Goal: Task Accomplishment & Management: Manage account settings

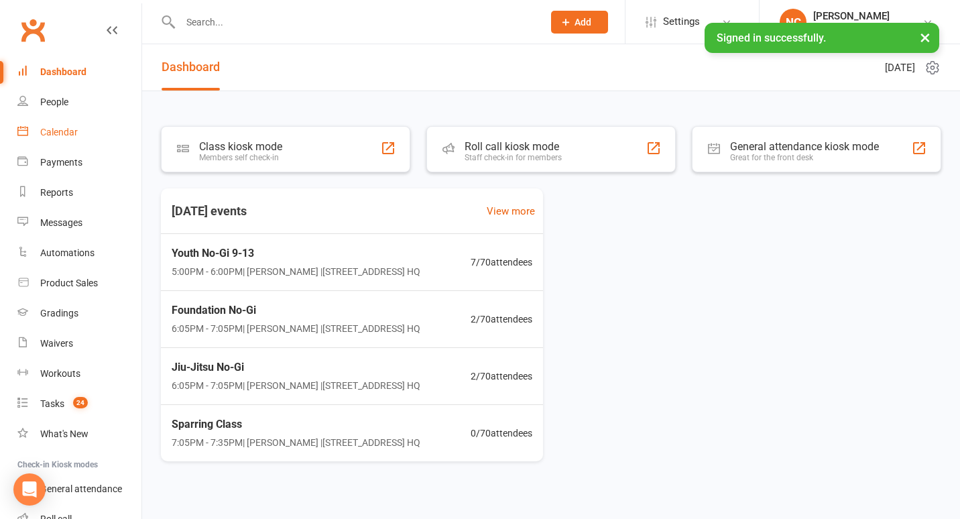
click at [78, 129] on link "Calendar" at bounding box center [79, 132] width 124 height 30
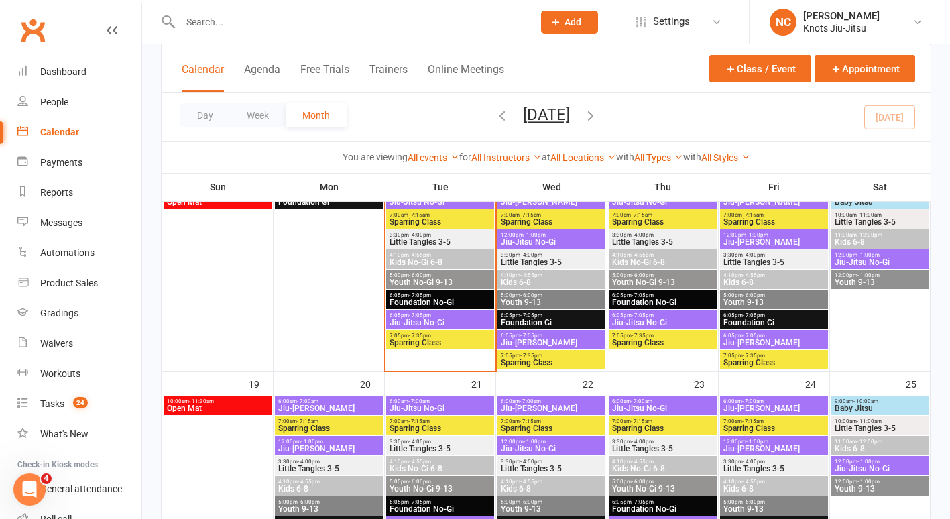
scroll to position [542, 0]
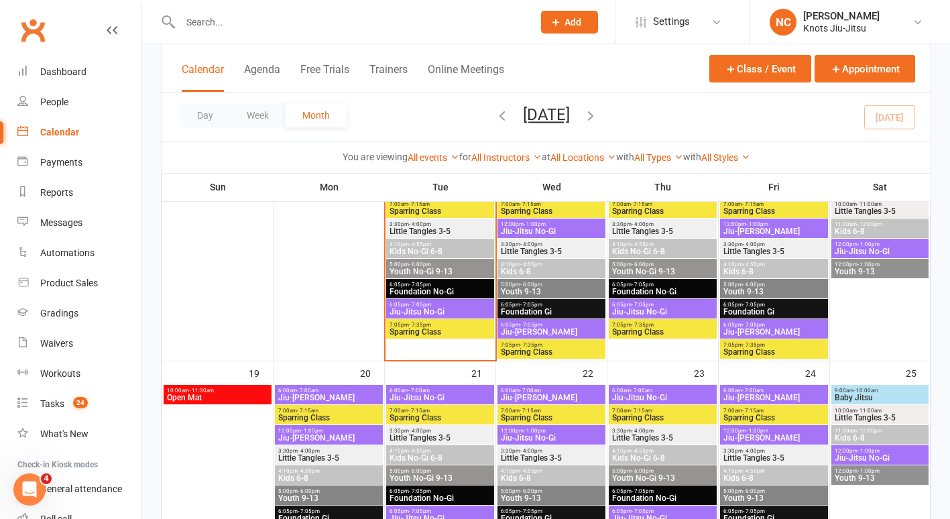
click at [427, 292] on span "Foundation No-Gi" at bounding box center [440, 291] width 103 height 8
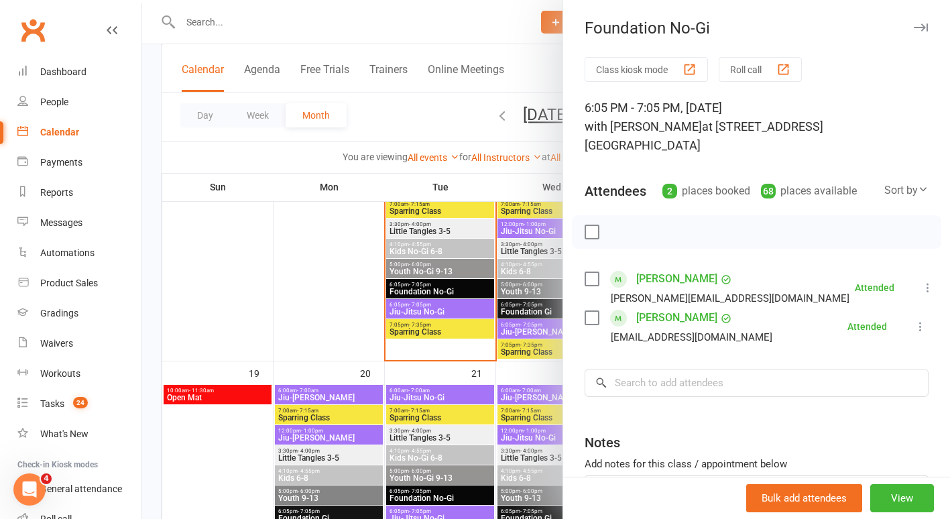
click at [432, 307] on div at bounding box center [546, 259] width 808 height 519
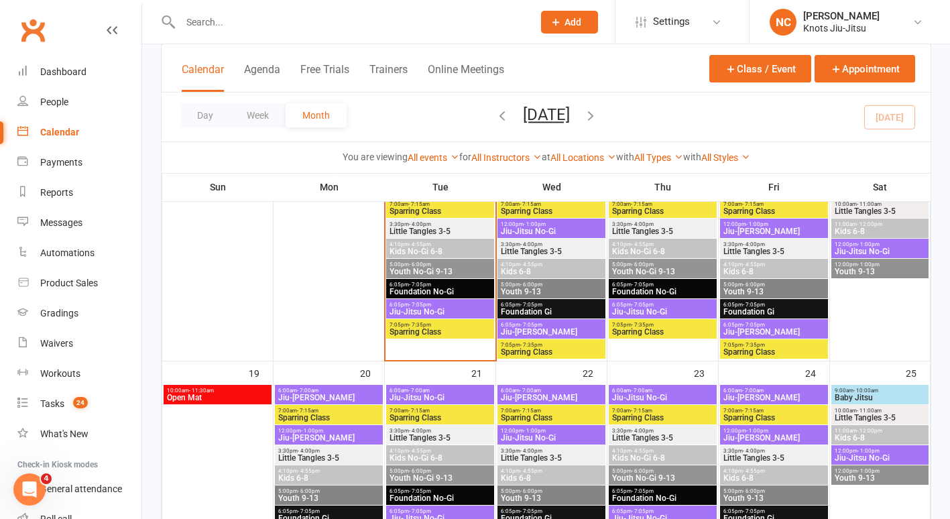
drag, startPoint x: 432, startPoint y: 307, endPoint x: 415, endPoint y: 307, distance: 16.1
click at [415, 308] on span "Jiu-Jitsu No-Gi" at bounding box center [440, 312] width 103 height 8
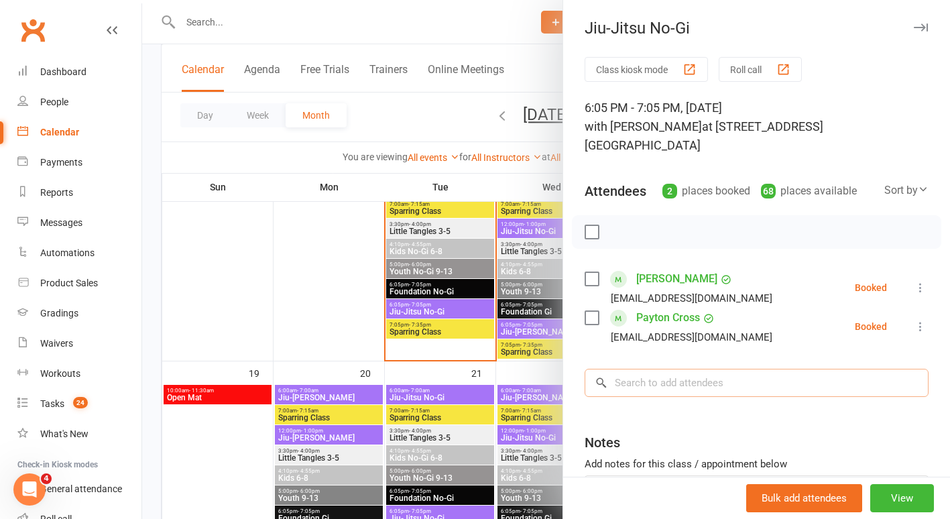
click at [666, 369] on input "search" at bounding box center [756, 383] width 344 height 28
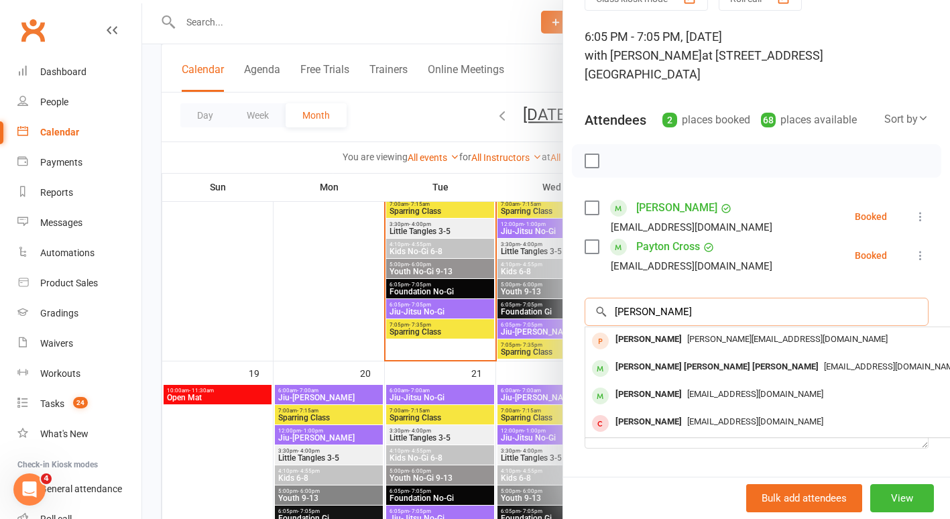
scroll to position [72, 0]
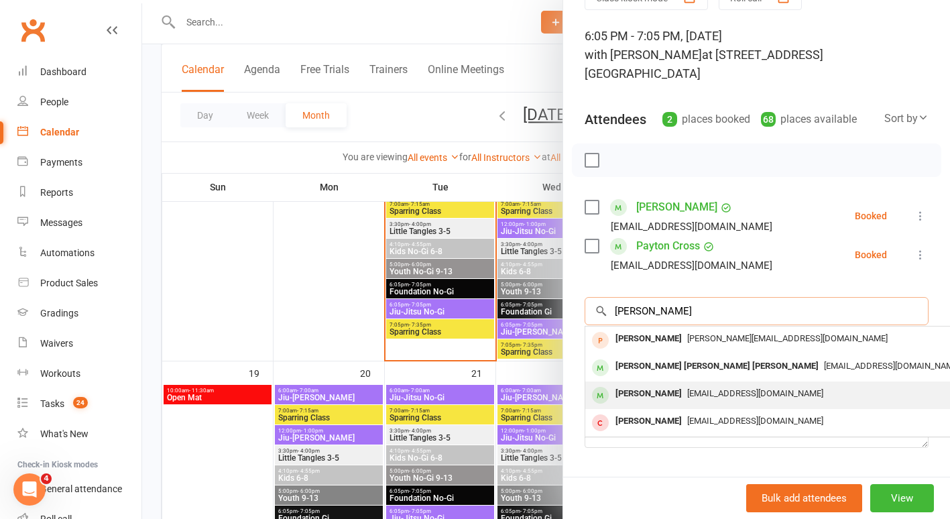
type input "[PERSON_NAME]"
click at [666, 384] on div "[PERSON_NAME]" at bounding box center [648, 393] width 77 height 19
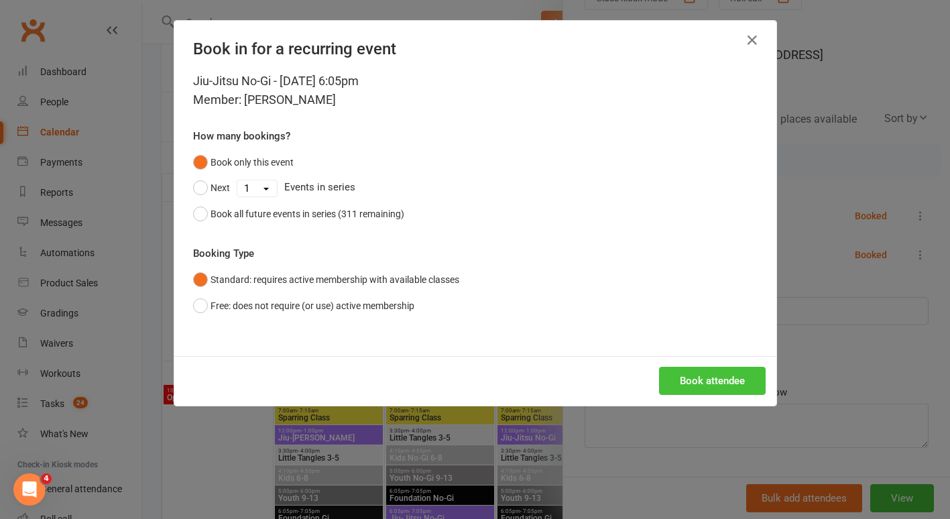
drag, startPoint x: 666, startPoint y: 373, endPoint x: 665, endPoint y: 379, distance: 6.7
click at [665, 379] on button "Book attendee" at bounding box center [712, 381] width 107 height 28
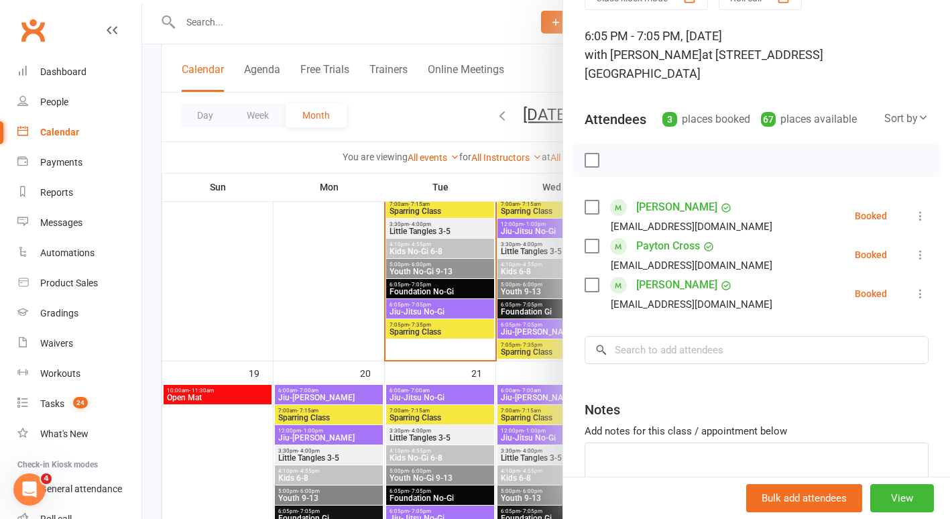
click at [306, 272] on div at bounding box center [546, 259] width 808 height 519
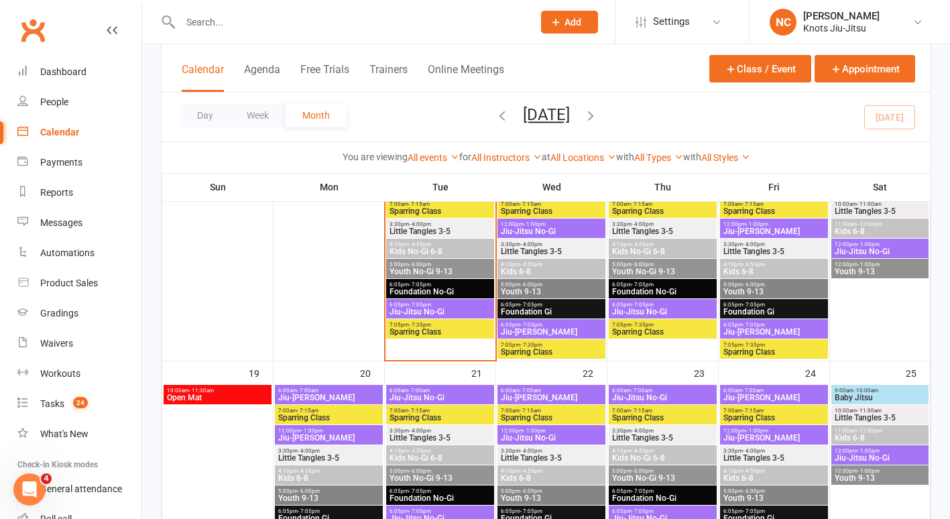
click at [409, 285] on span "- 7:05pm" at bounding box center [420, 284] width 22 height 6
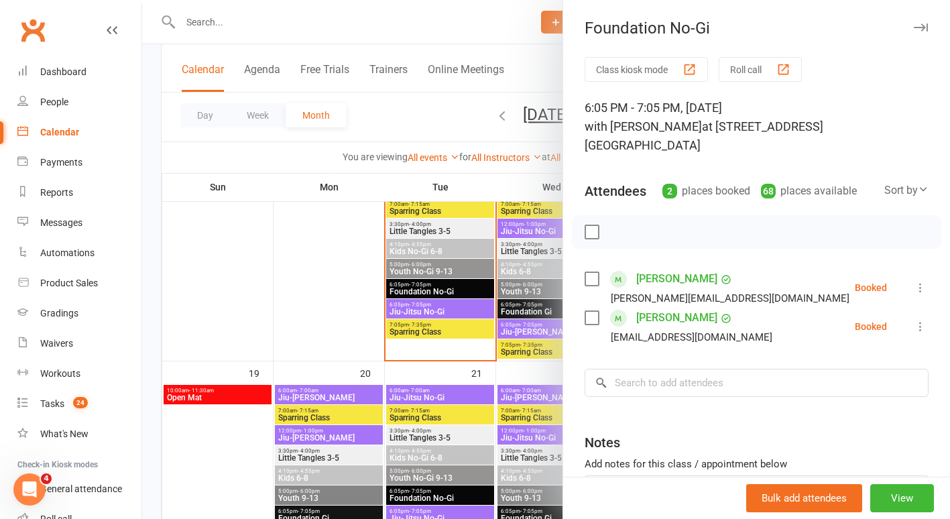
click at [910, 273] on div "Class kiosk mode Roll call 6:05 PM - 7:05 PM, [DATE] with [PERSON_NAME] at [STR…" at bounding box center [756, 321] width 387 height 529
click at [913, 281] on icon at bounding box center [919, 287] width 13 height 13
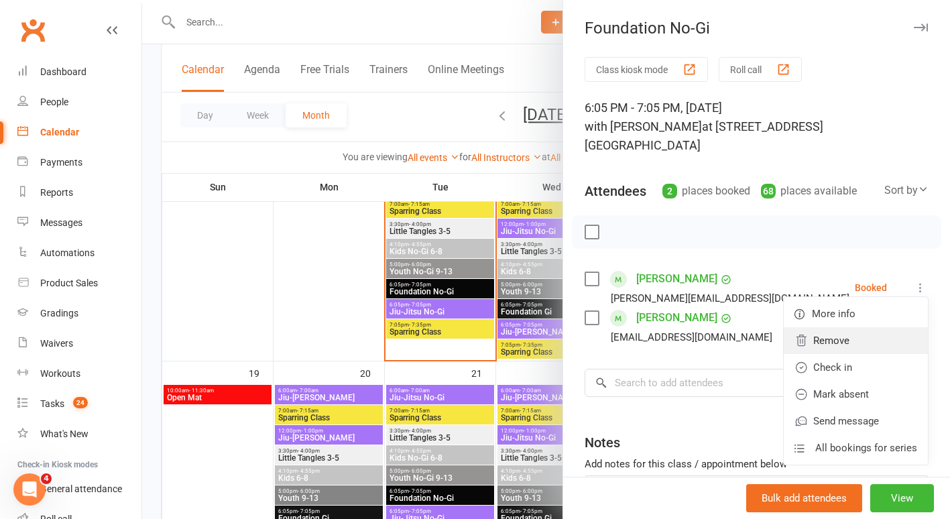
click at [832, 327] on link "Remove" at bounding box center [855, 340] width 144 height 27
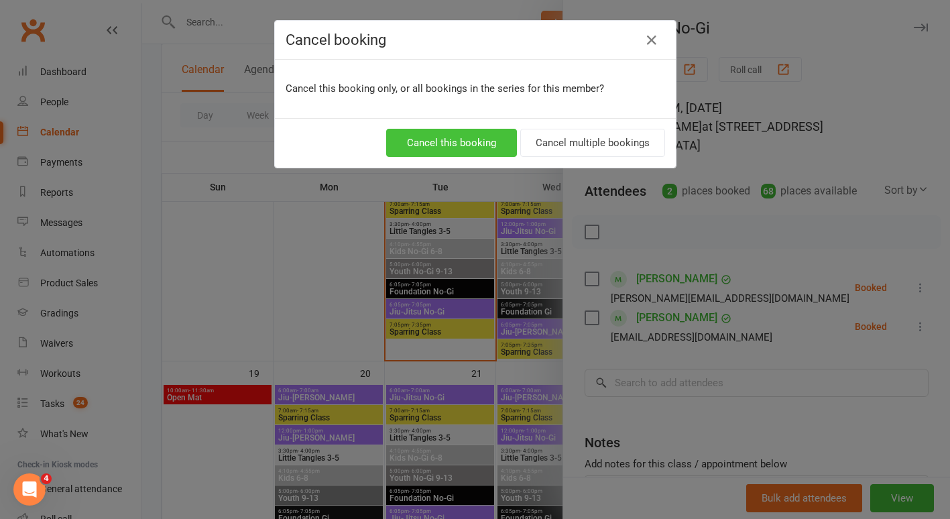
click at [452, 137] on button "Cancel this booking" at bounding box center [451, 143] width 131 height 28
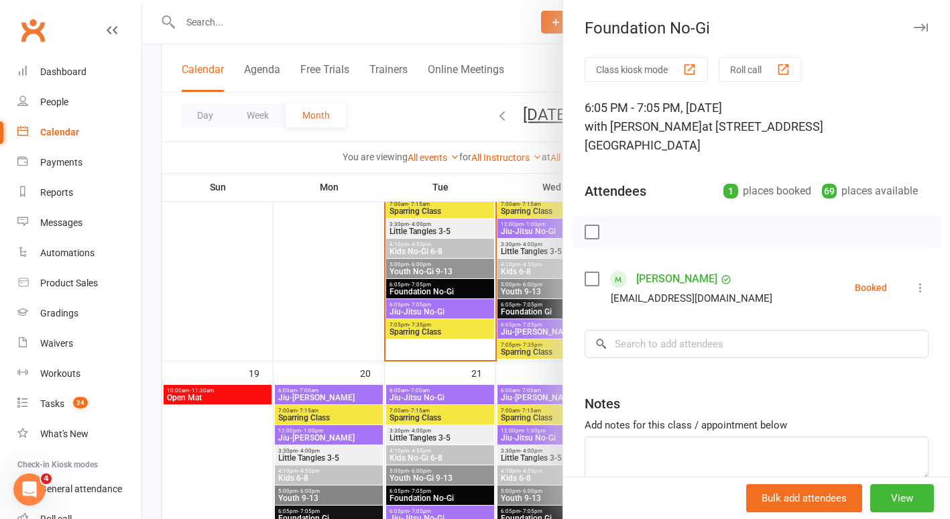
click at [913, 281] on icon at bounding box center [919, 287] width 13 height 13
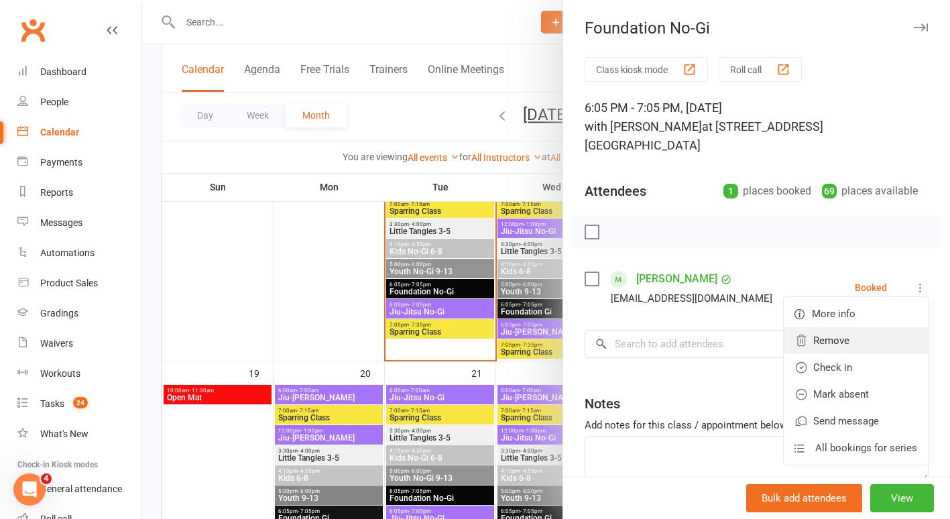
click at [826, 327] on link "Remove" at bounding box center [855, 340] width 144 height 27
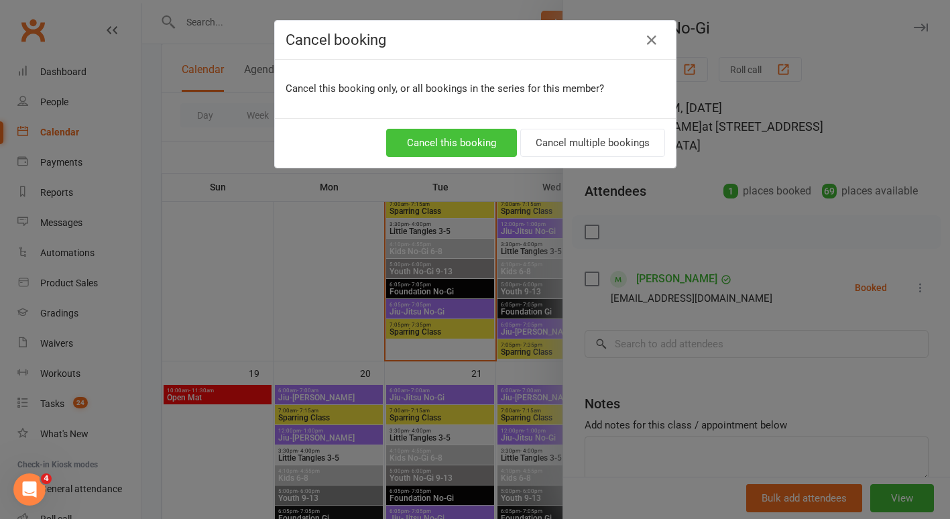
click at [498, 151] on button "Cancel this booking" at bounding box center [451, 143] width 131 height 28
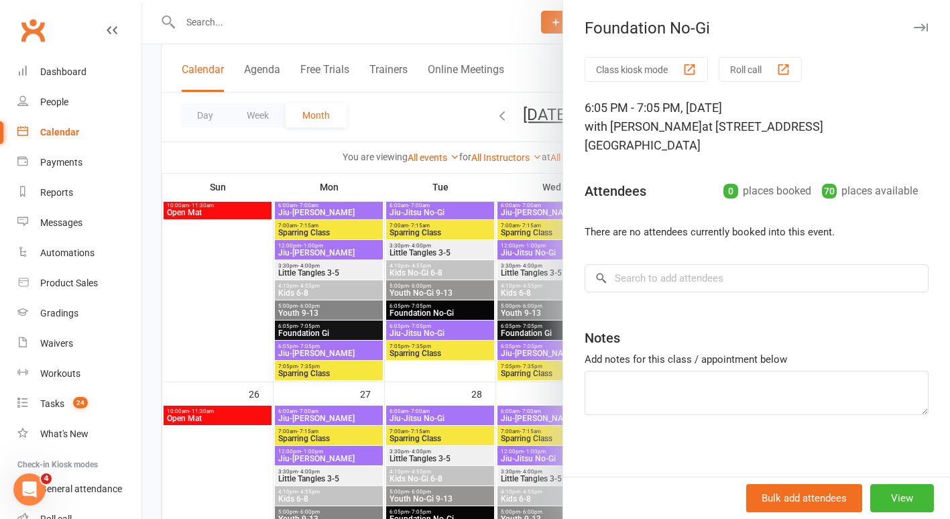
scroll to position [730, 0]
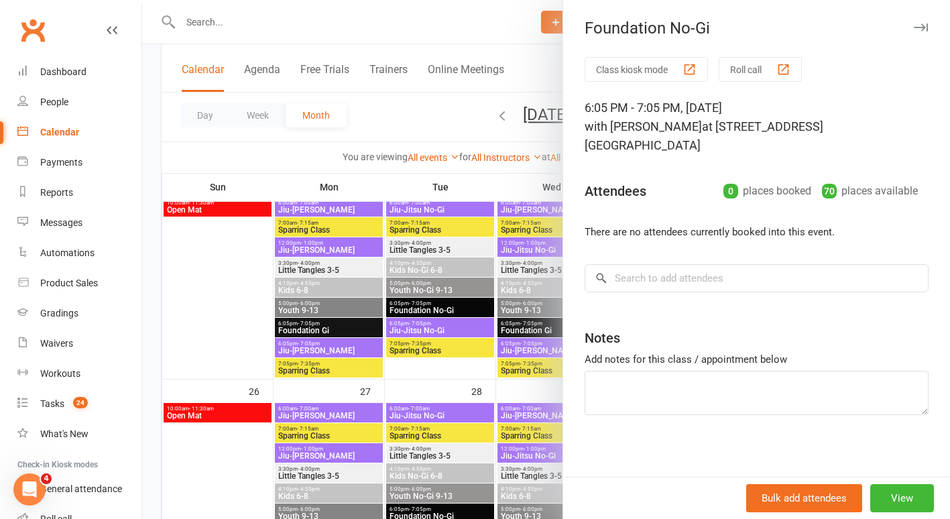
click at [213, 210] on div at bounding box center [546, 259] width 808 height 519
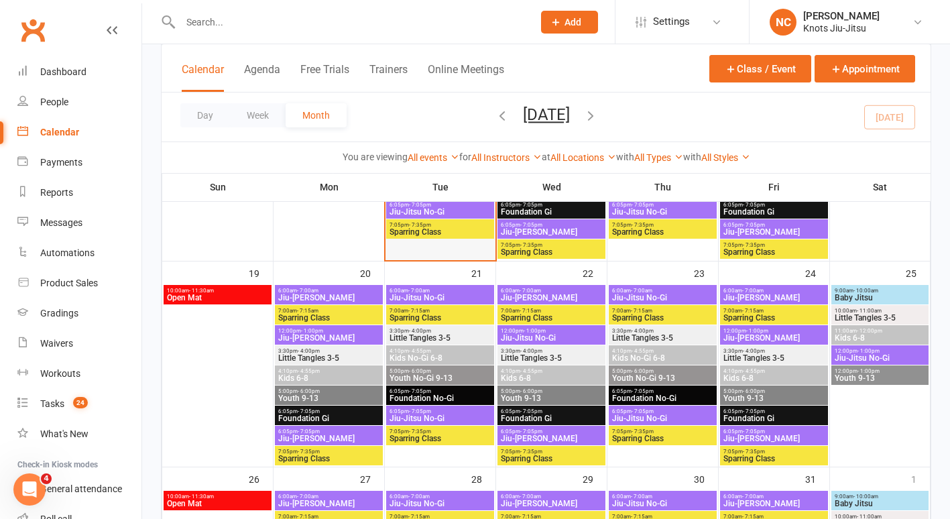
scroll to position [548, 0]
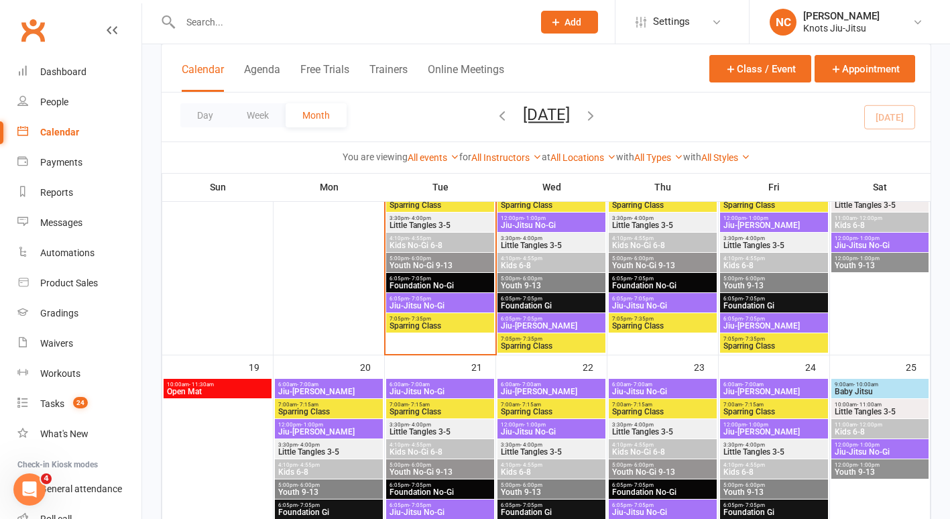
click at [450, 295] on div "6:05pm - 7:05pm Jiu-Jitsu No-Gi" at bounding box center [440, 302] width 108 height 19
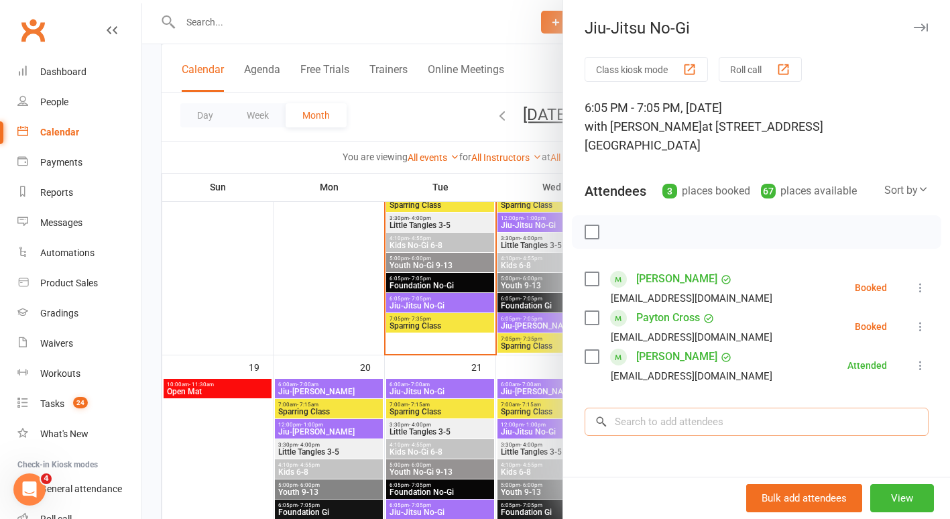
click at [653, 407] on input "search" at bounding box center [756, 421] width 344 height 28
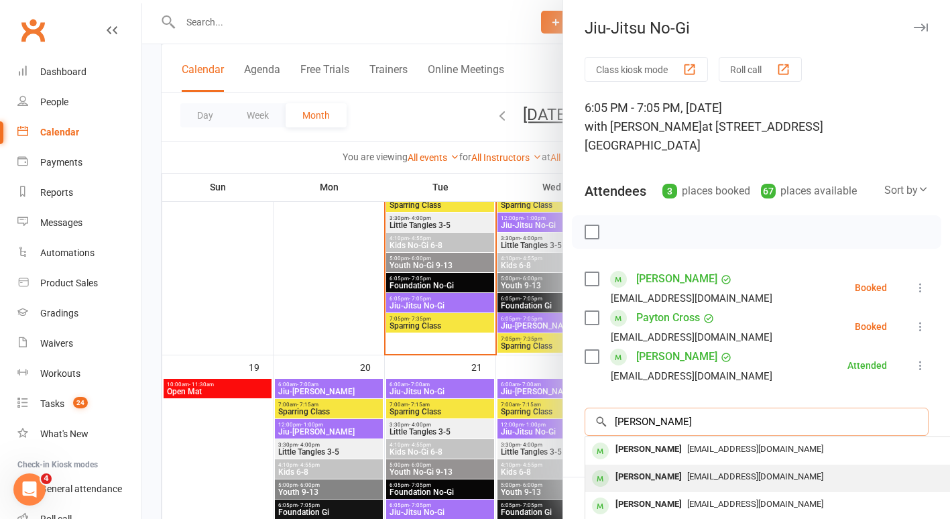
type input "[PERSON_NAME]"
click at [651, 467] on div "[PERSON_NAME]" at bounding box center [648, 476] width 77 height 19
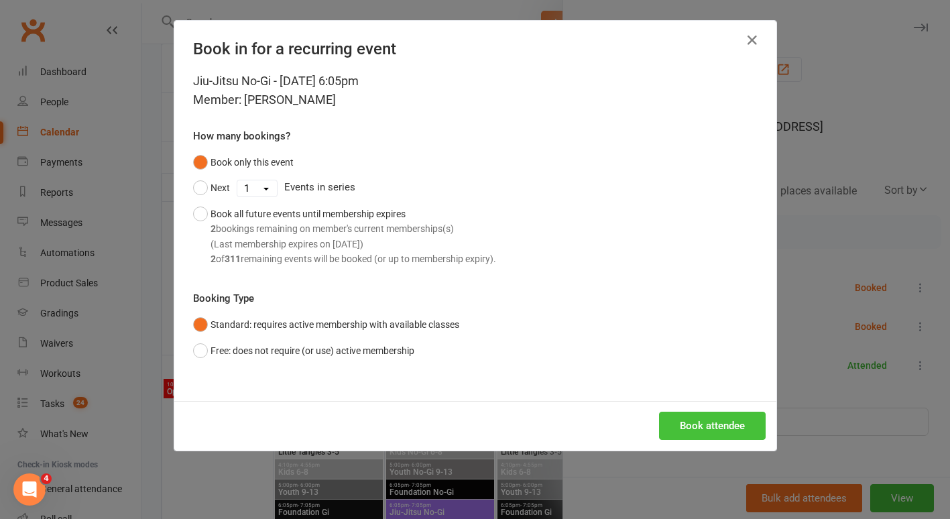
click at [680, 430] on button "Book attendee" at bounding box center [712, 425] width 107 height 28
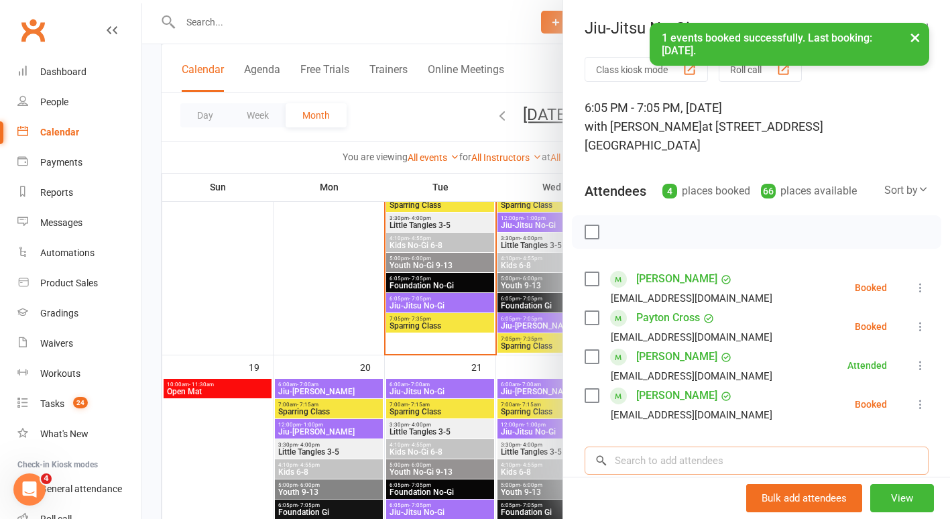
click at [659, 454] on input "search" at bounding box center [756, 460] width 344 height 28
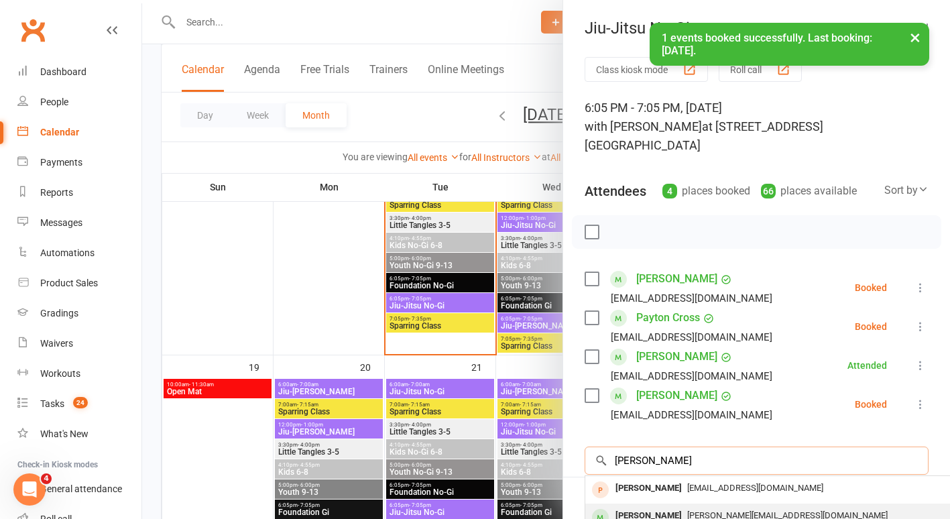
type input "[PERSON_NAME]"
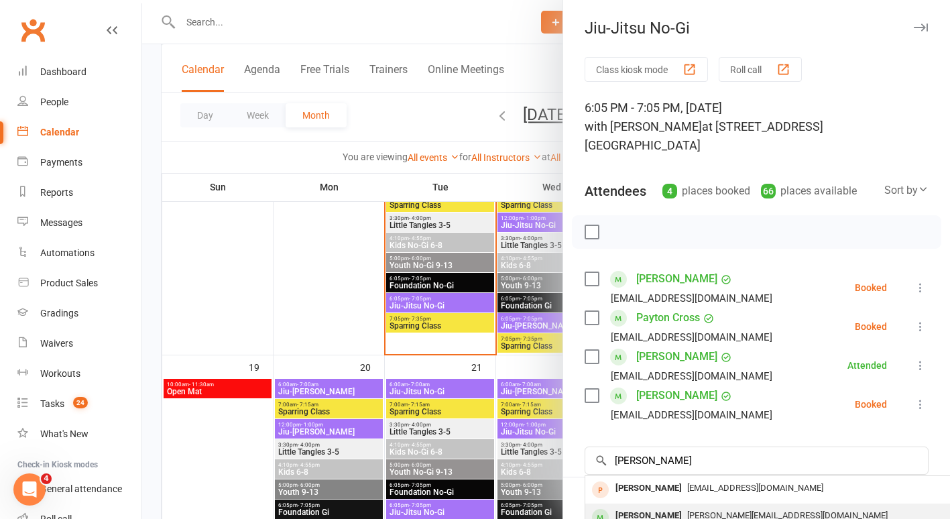
click at [671, 506] on div "[PERSON_NAME]" at bounding box center [648, 515] width 77 height 19
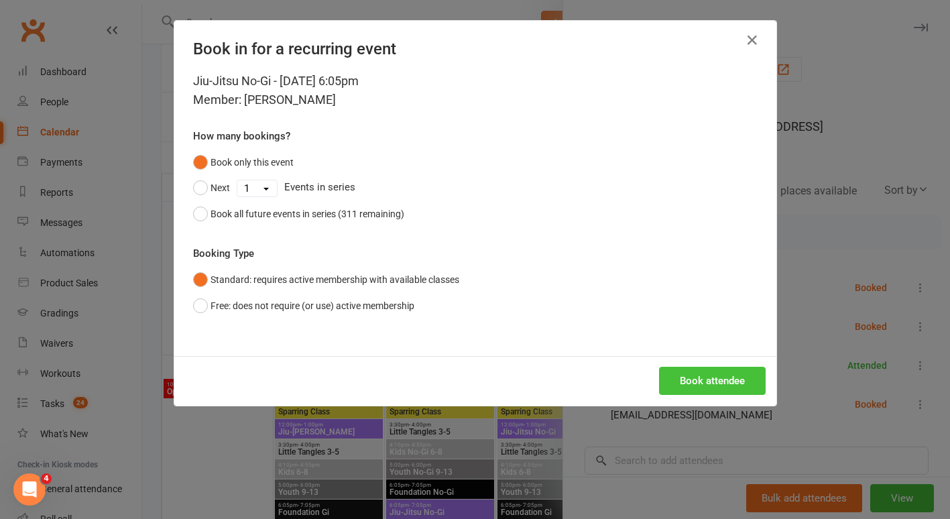
click at [698, 379] on button "Book attendee" at bounding box center [712, 381] width 107 height 28
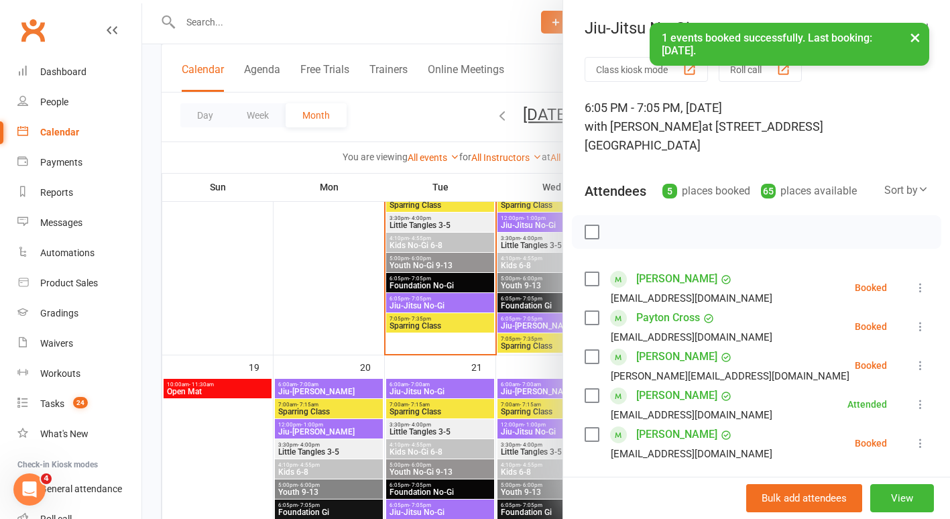
click at [913, 359] on icon at bounding box center [919, 365] width 13 height 13
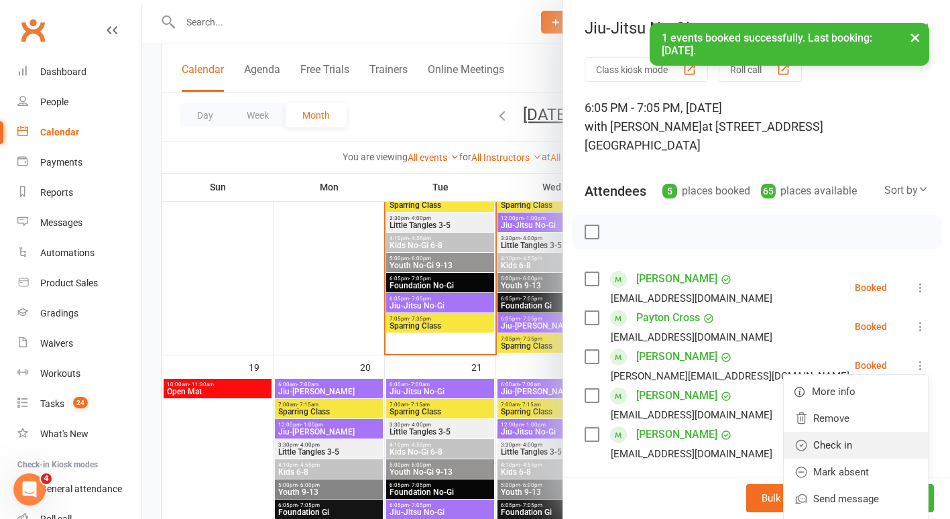
click at [822, 432] on link "Check in" at bounding box center [855, 445] width 144 height 27
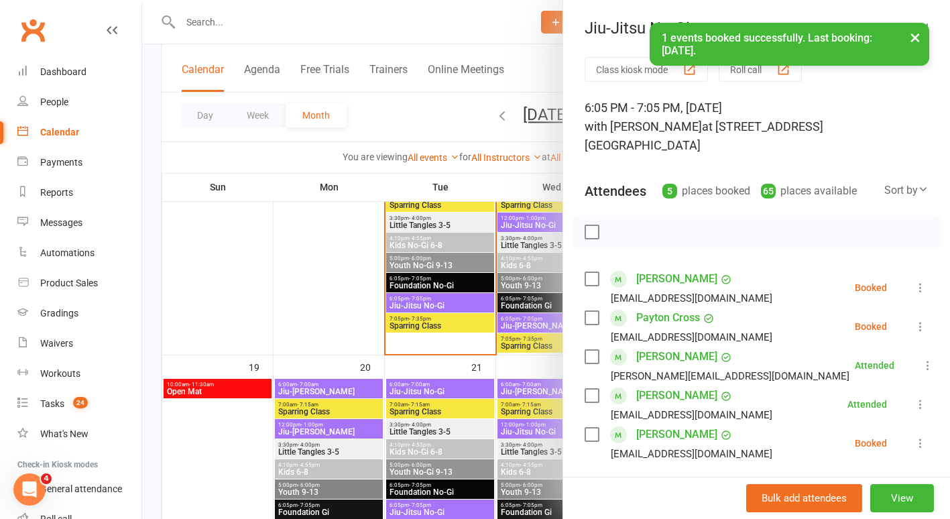
click at [913, 436] on icon at bounding box center [919, 442] width 13 height 13
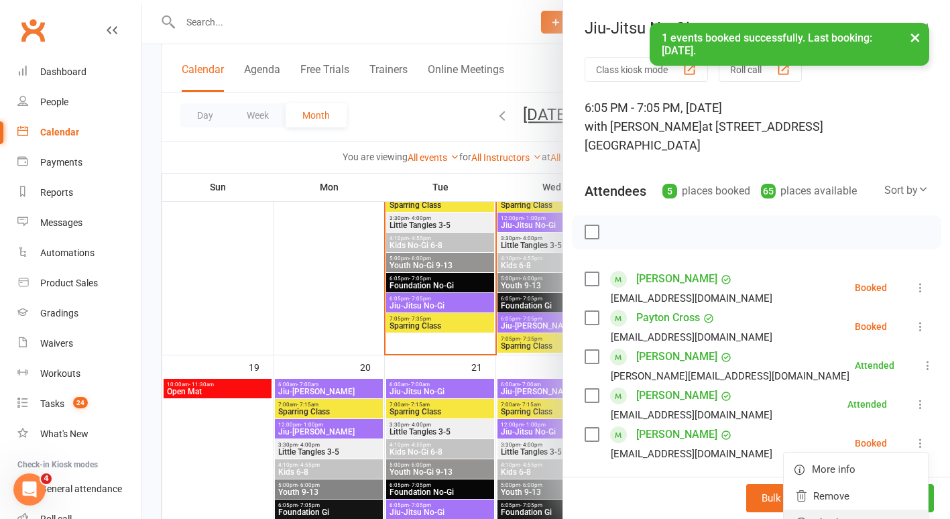
click at [858, 509] on link "Check in" at bounding box center [855, 522] width 144 height 27
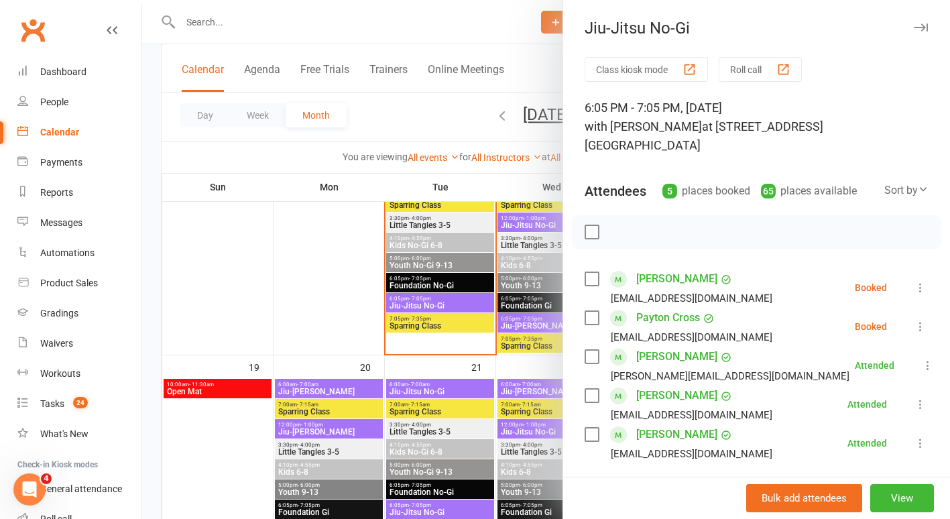
click at [324, 318] on div at bounding box center [546, 259] width 808 height 519
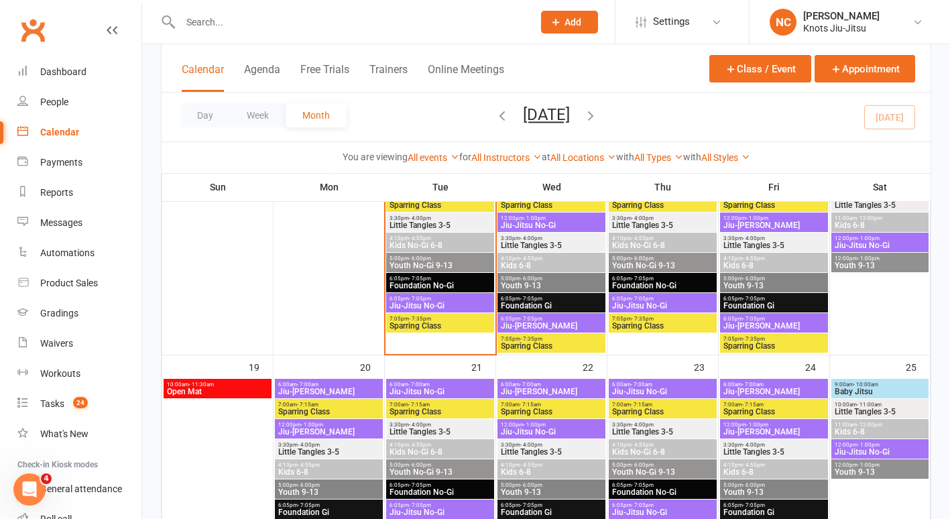
click at [416, 261] on span "Youth No-Gi 9-13" at bounding box center [440, 265] width 103 height 8
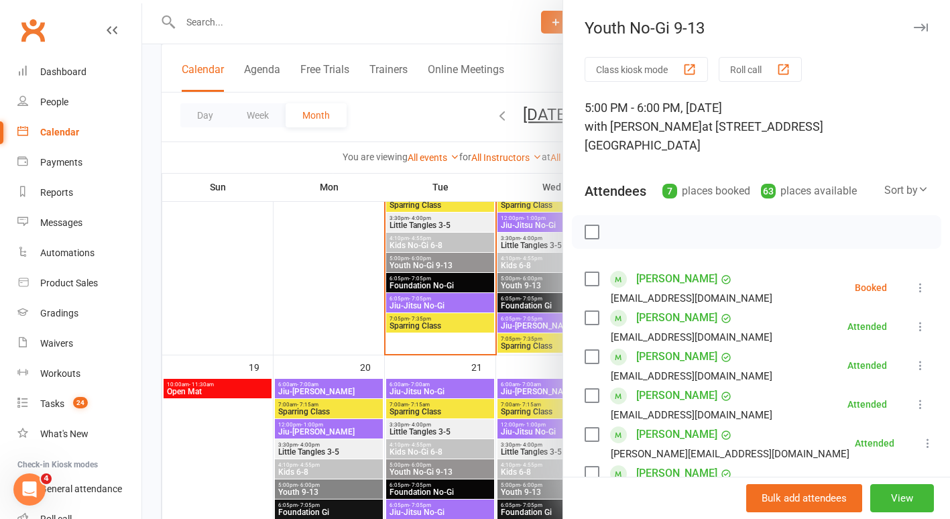
scroll to position [109, 0]
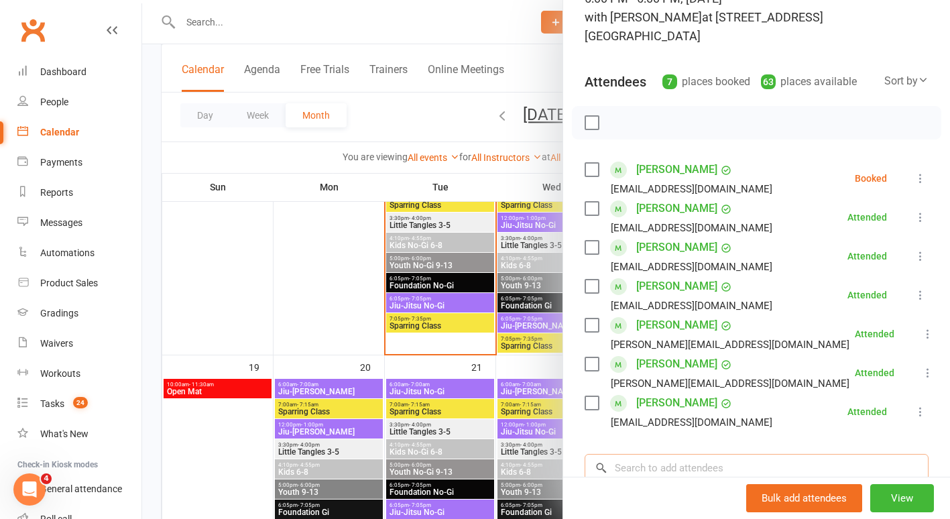
click at [678, 462] on input "search" at bounding box center [756, 468] width 344 height 28
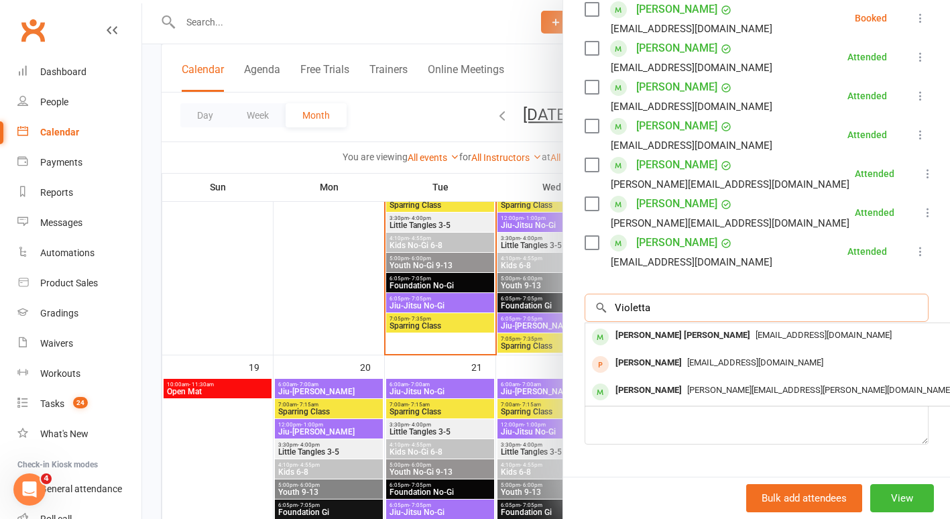
scroll to position [283, 0]
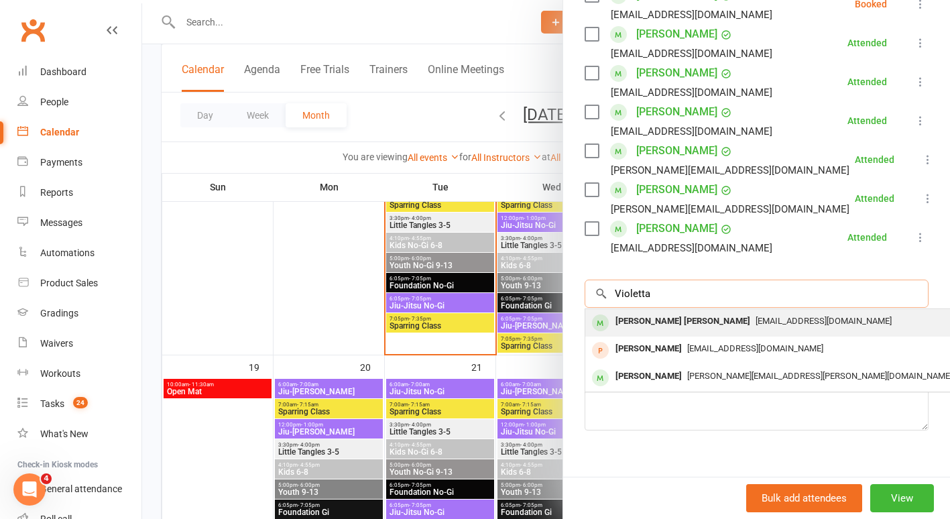
type input "Violetta"
click at [673, 331] on div "[PERSON_NAME] [PERSON_NAME]" at bounding box center [682, 321] width 145 height 19
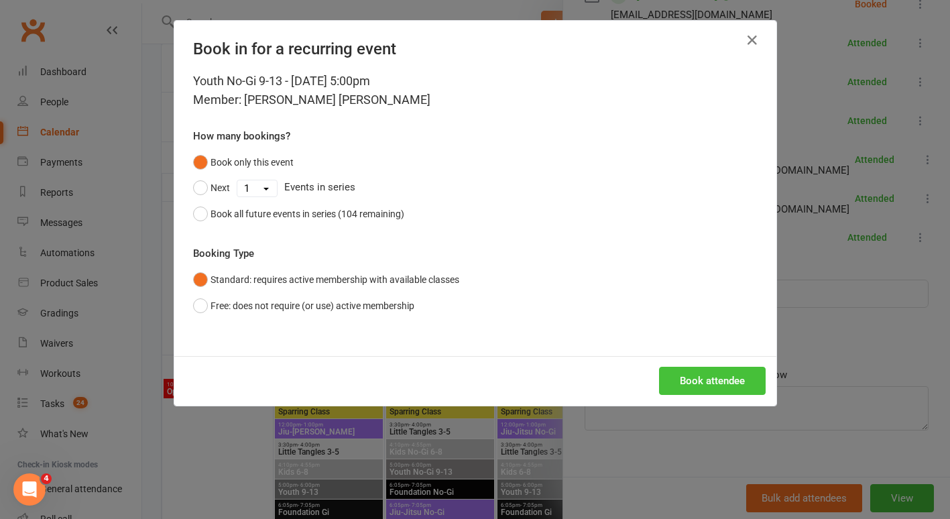
click at [679, 369] on button "Book attendee" at bounding box center [712, 381] width 107 height 28
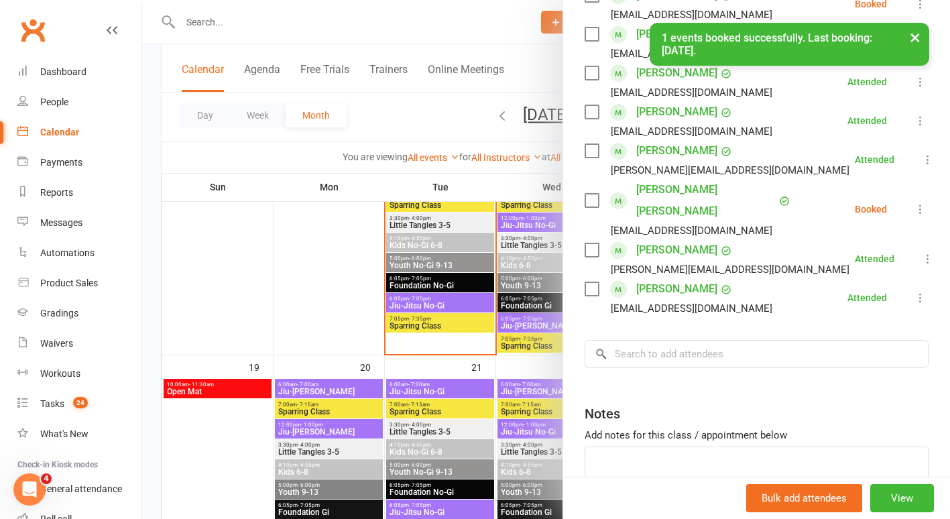
click at [913, 202] on icon at bounding box center [919, 208] width 13 height 13
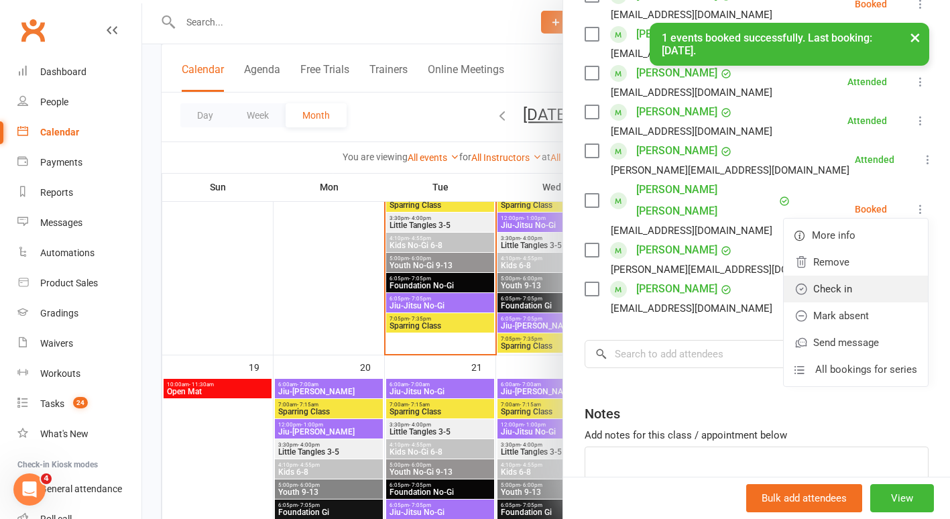
click at [844, 275] on link "Check in" at bounding box center [855, 288] width 144 height 27
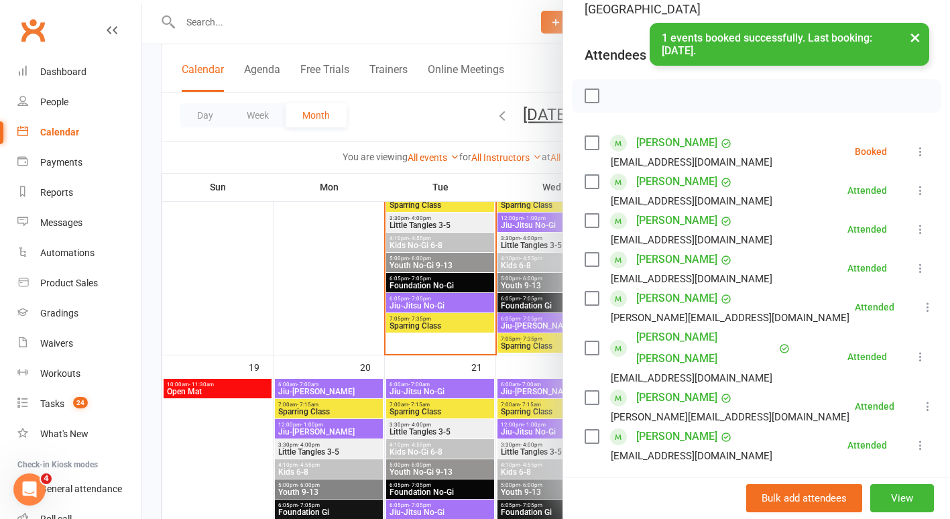
scroll to position [133, 0]
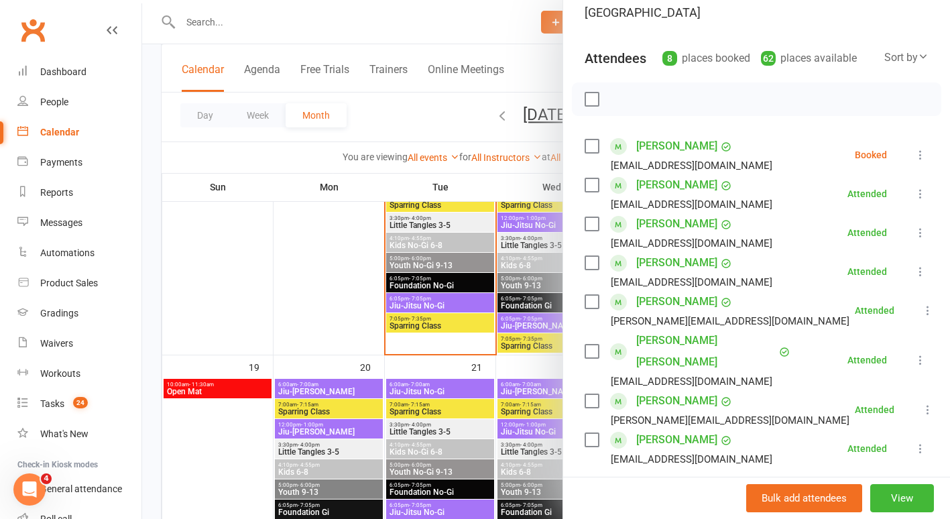
click at [913, 148] on icon at bounding box center [919, 154] width 13 height 13
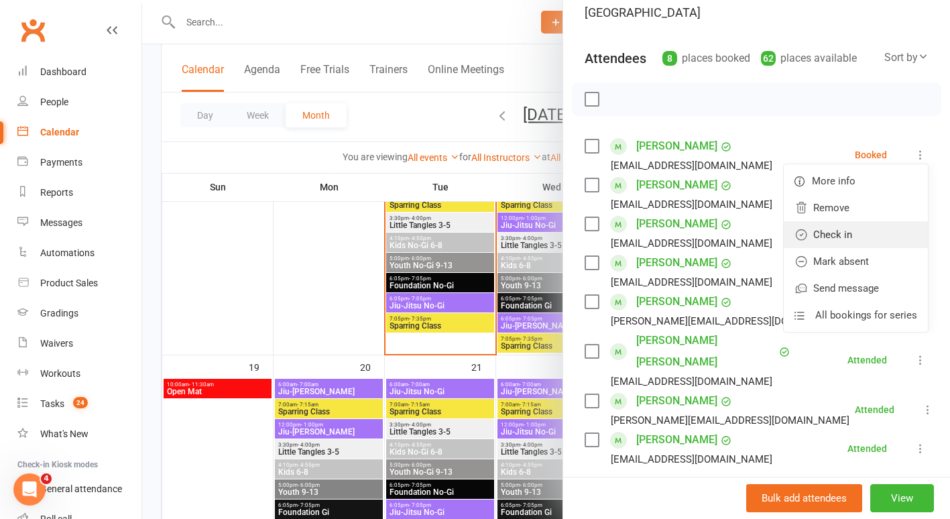
click at [862, 221] on link "Check in" at bounding box center [855, 234] width 144 height 27
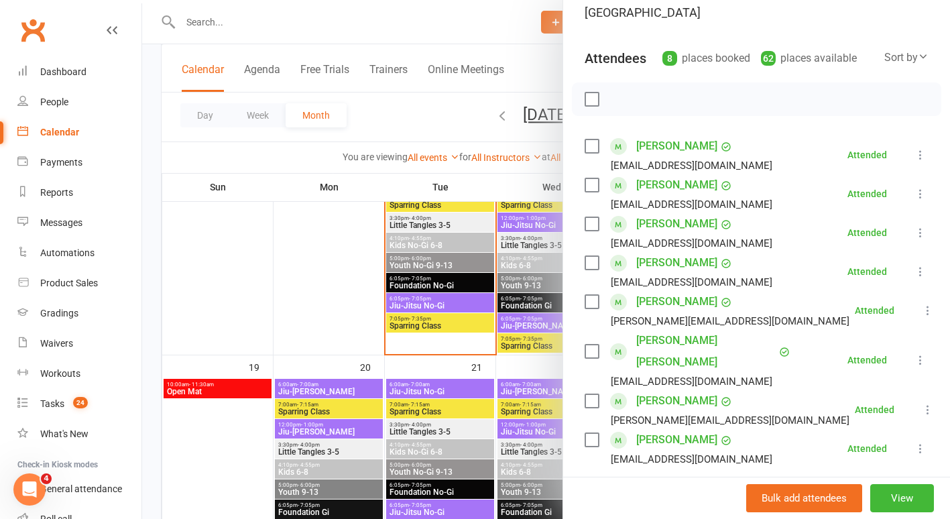
click at [317, 256] on div at bounding box center [546, 259] width 808 height 519
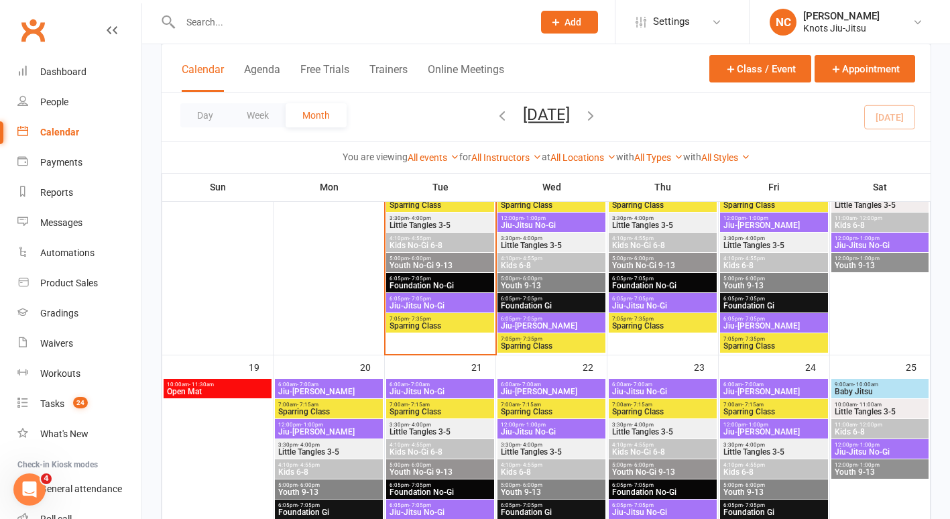
click at [291, 28] on input "text" at bounding box center [349, 22] width 347 height 19
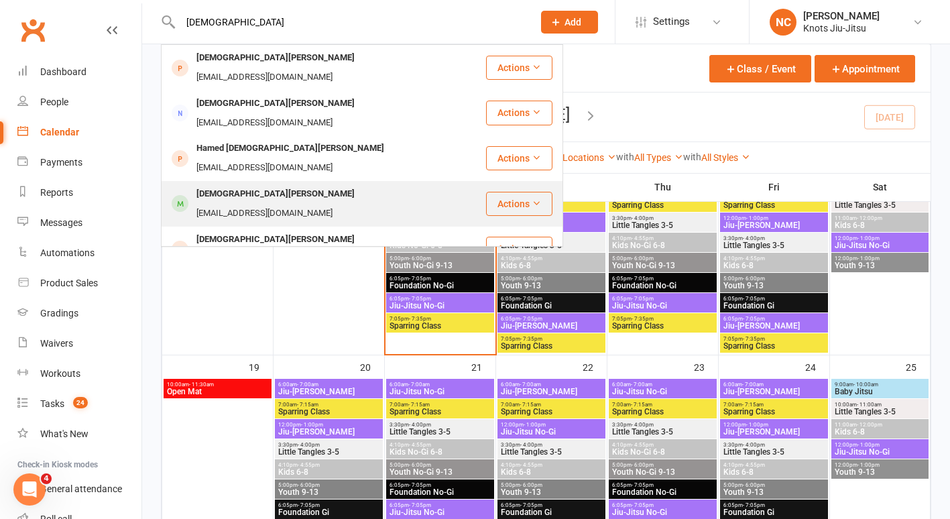
type input "[DEMOGRAPHIC_DATA]"
click at [300, 182] on div "[DEMOGRAPHIC_DATA][PERSON_NAME] [EMAIL_ADDRESS][DOMAIN_NAME]" at bounding box center [323, 204] width 322 height 44
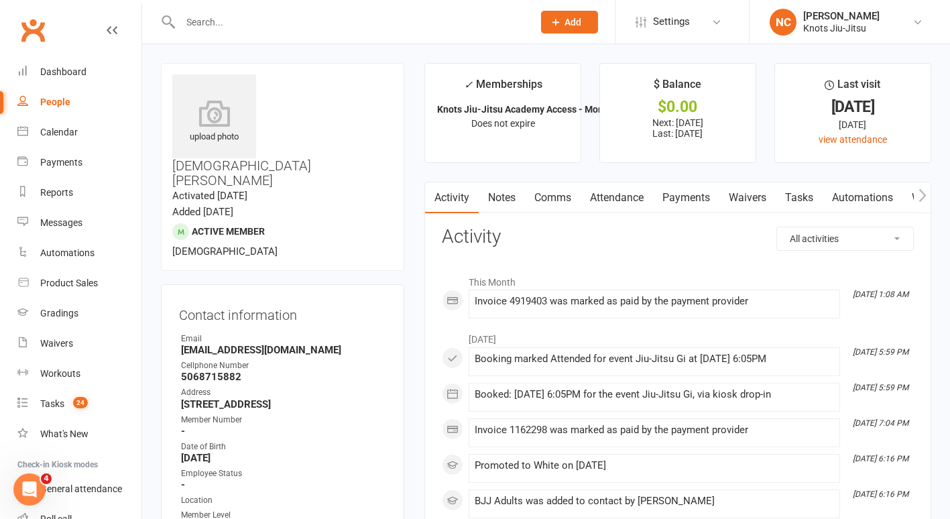
click at [701, 196] on link "Payments" at bounding box center [686, 197] width 66 height 31
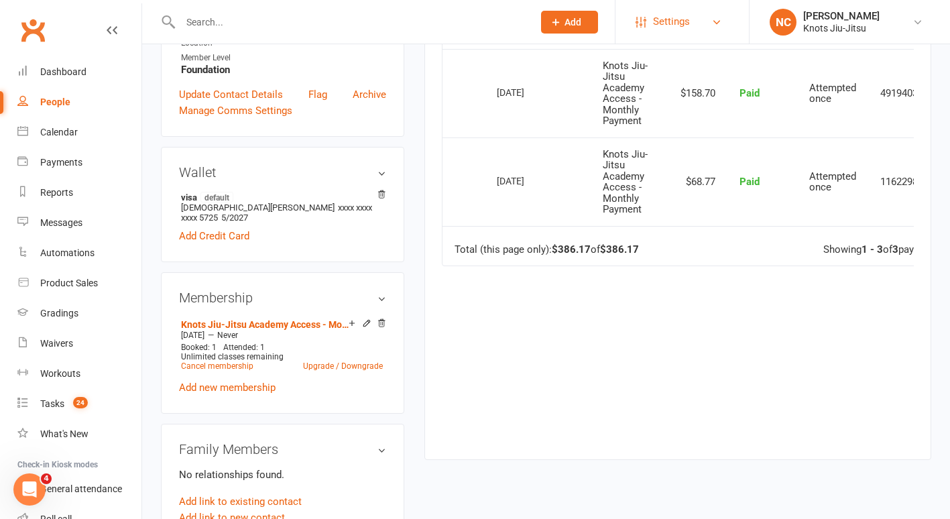
scroll to position [460, 0]
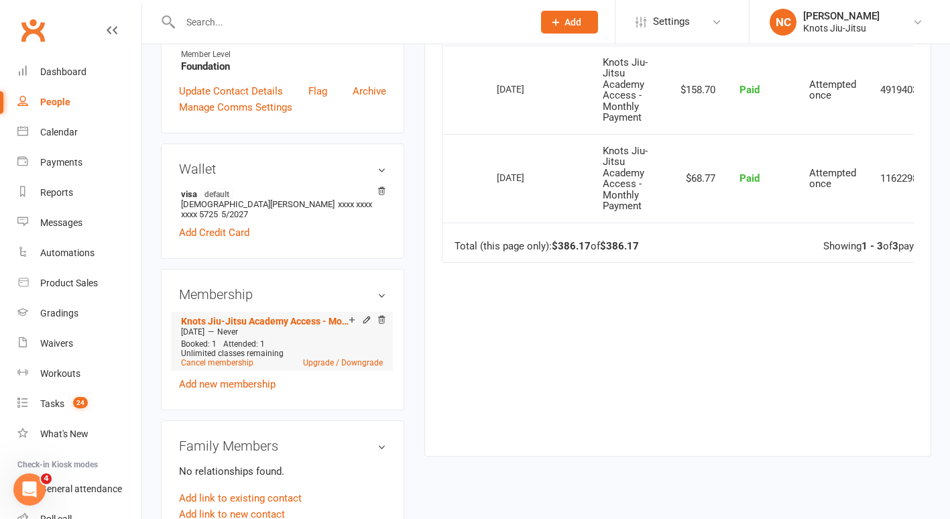
click at [369, 314] on div "Add make-up class" at bounding box center [398, 321] width 75 height 14
click at [367, 315] on icon at bounding box center [366, 319] width 9 height 9
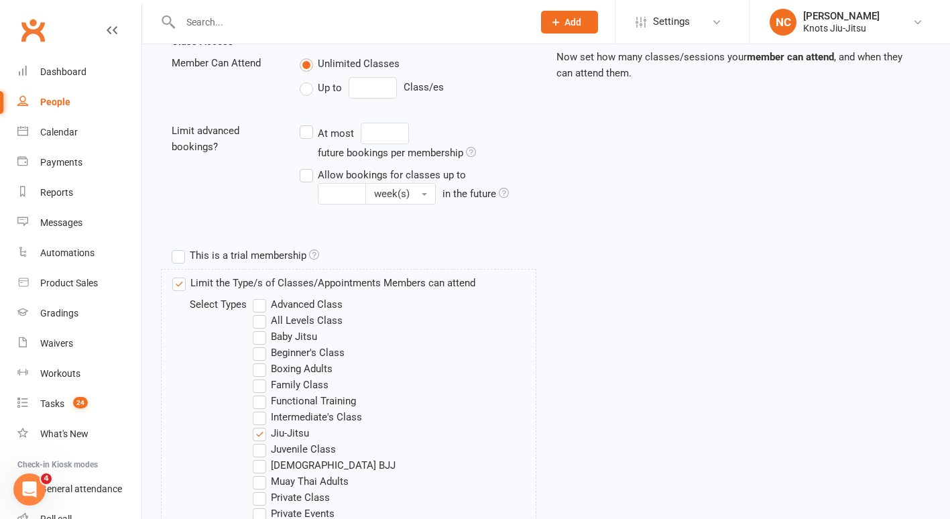
scroll to position [322, 0]
click at [230, 274] on label "Limit the Type/s of Classes/Appointments Members can attend" at bounding box center [323, 282] width 303 height 16
click at [181, 274] on input "Limit the Type/s of Classes/Appointments Members can attend" at bounding box center [176, 274] width 9 height 0
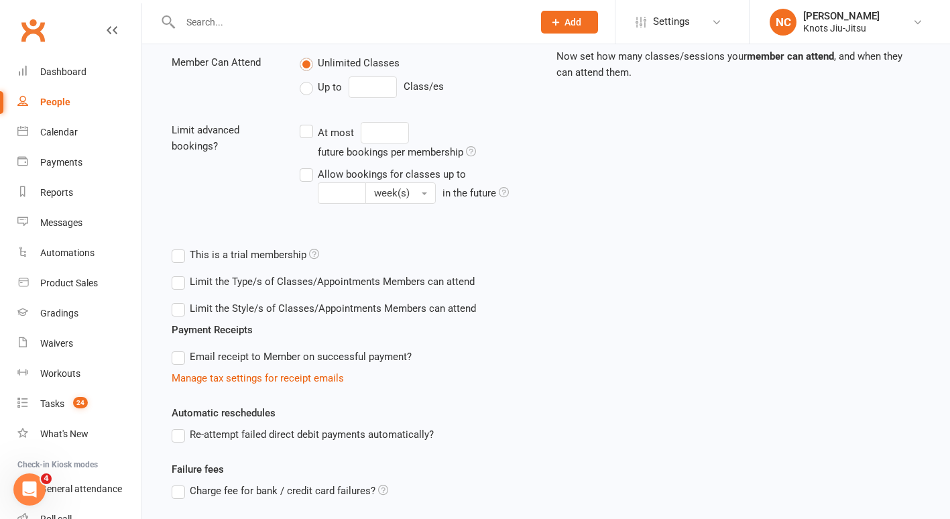
scroll to position [435, 0]
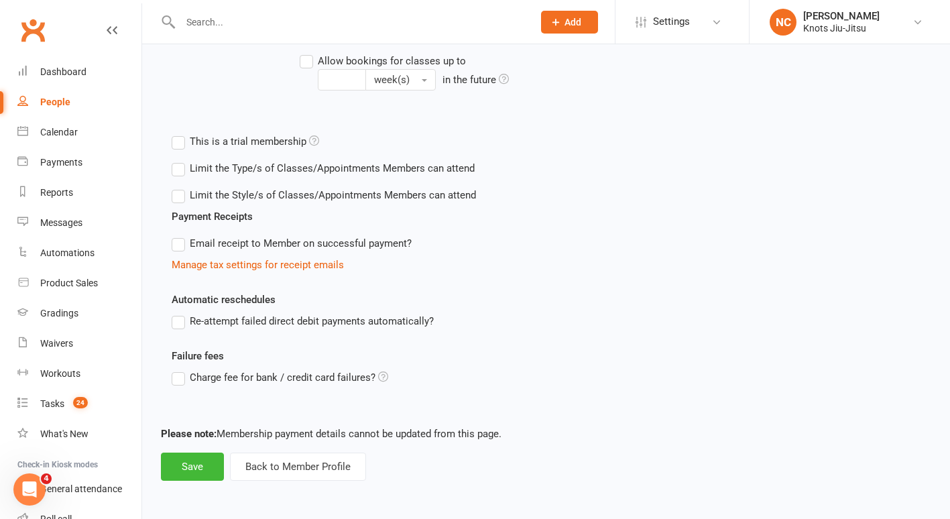
click at [224, 188] on label "Limit the Style/s of Classes/Appointments Members can attend" at bounding box center [324, 195] width 304 height 16
click at [180, 187] on input "Limit the Style/s of Classes/Appointments Members can attend" at bounding box center [176, 187] width 9 height 0
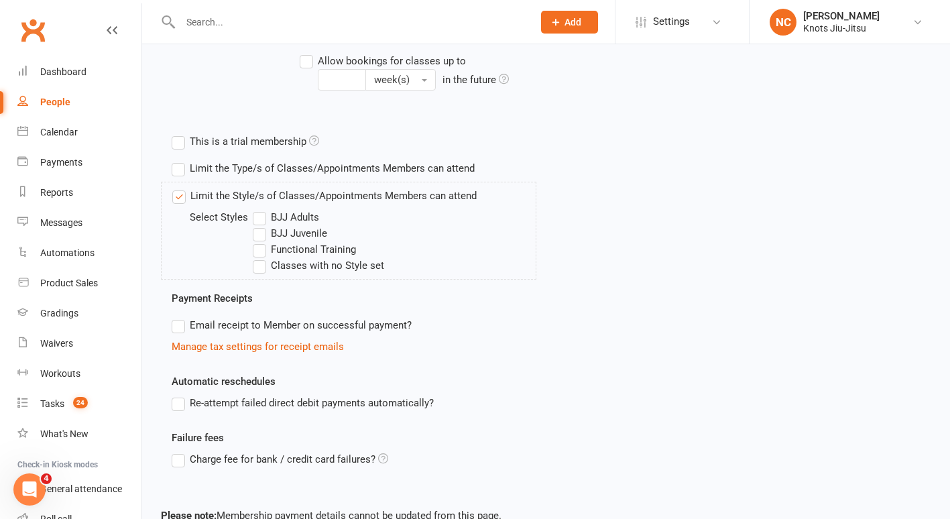
click at [267, 214] on label "BJJ Adults" at bounding box center [286, 217] width 66 height 16
click at [261, 209] on input "BJJ Adults" at bounding box center [257, 209] width 9 height 0
click at [261, 268] on label "Classes with no Style set" at bounding box center [318, 265] width 131 height 16
click at [261, 257] on input "Classes with no Style set" at bounding box center [257, 257] width 9 height 0
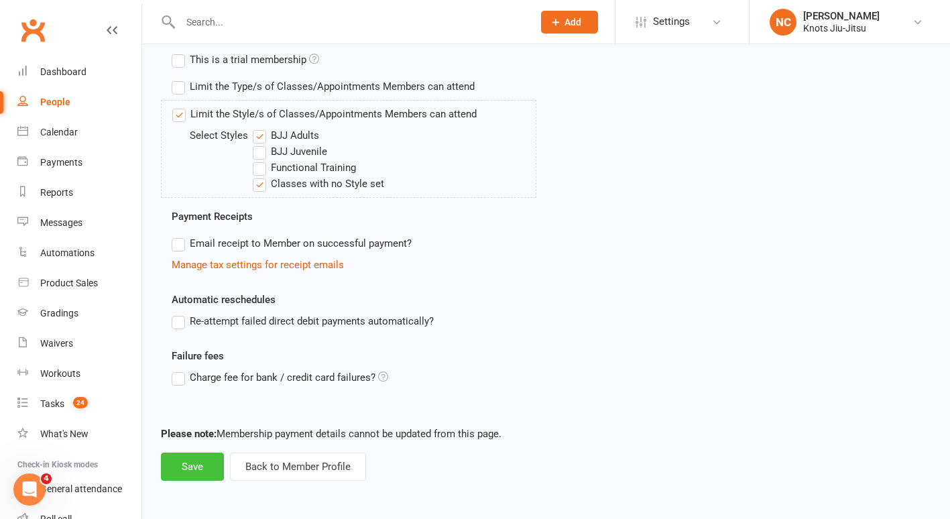
click at [188, 464] on button "Save" at bounding box center [192, 466] width 63 height 28
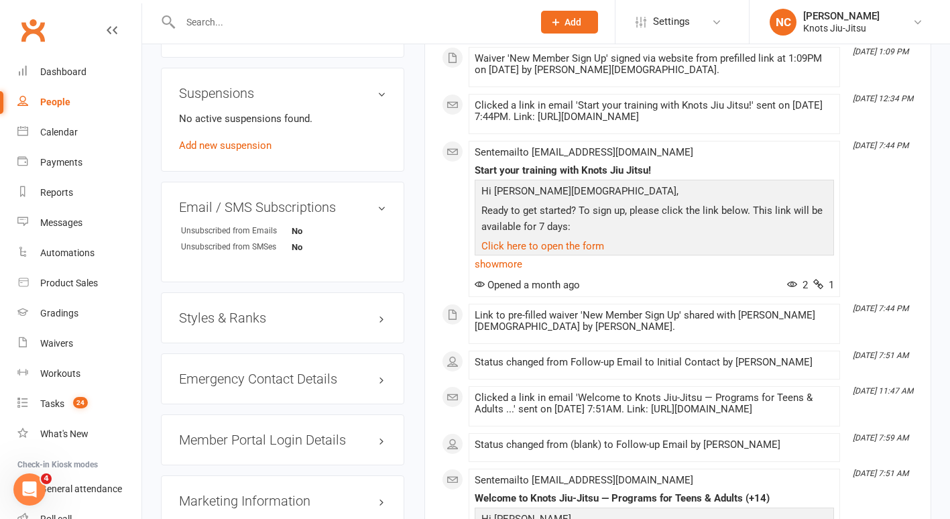
scroll to position [942, 0]
click at [238, 311] on h3 "Styles & Ranks" at bounding box center [282, 318] width 207 height 15
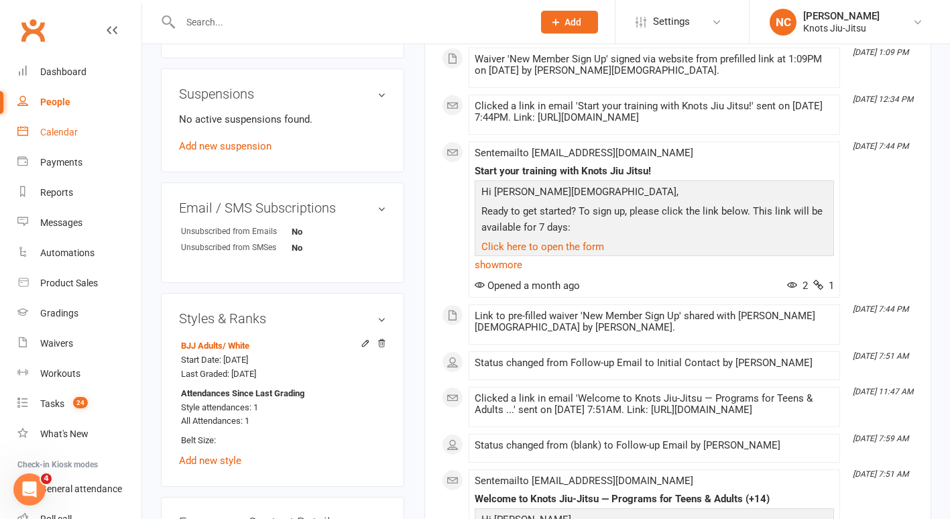
click at [60, 129] on div "Calendar" at bounding box center [59, 132] width 38 height 11
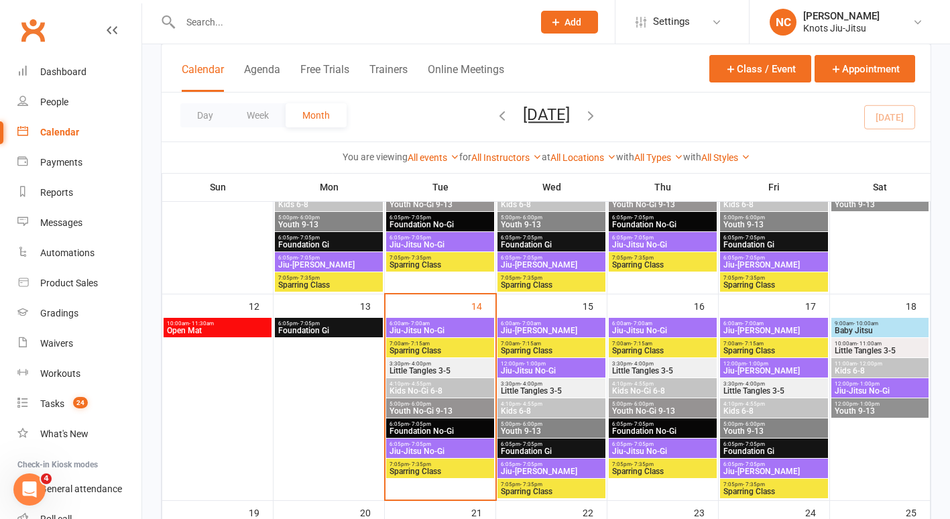
scroll to position [409, 0]
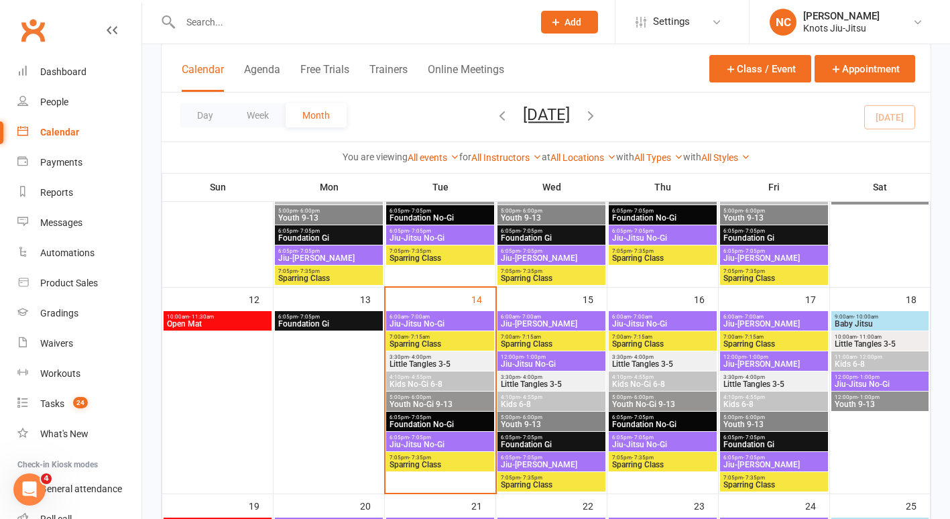
click at [403, 403] on span "Youth No-Gi 9-13" at bounding box center [440, 404] width 103 height 8
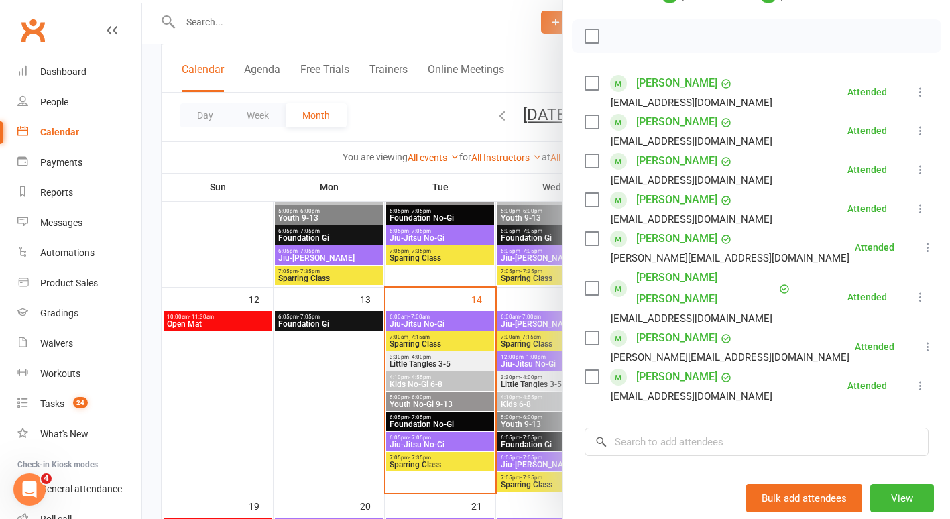
scroll to position [196, 0]
click at [921, 339] on icon at bounding box center [927, 345] width 13 height 13
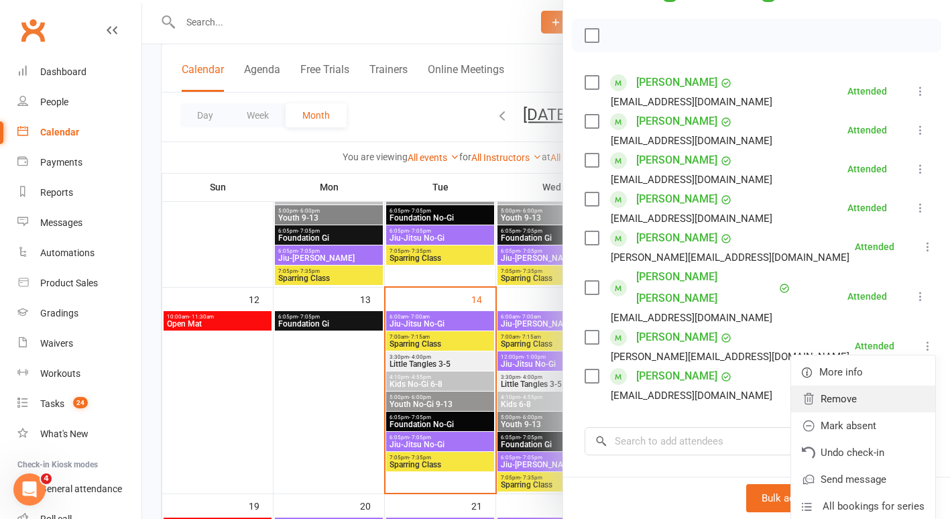
click at [846, 385] on link "Remove" at bounding box center [863, 398] width 144 height 27
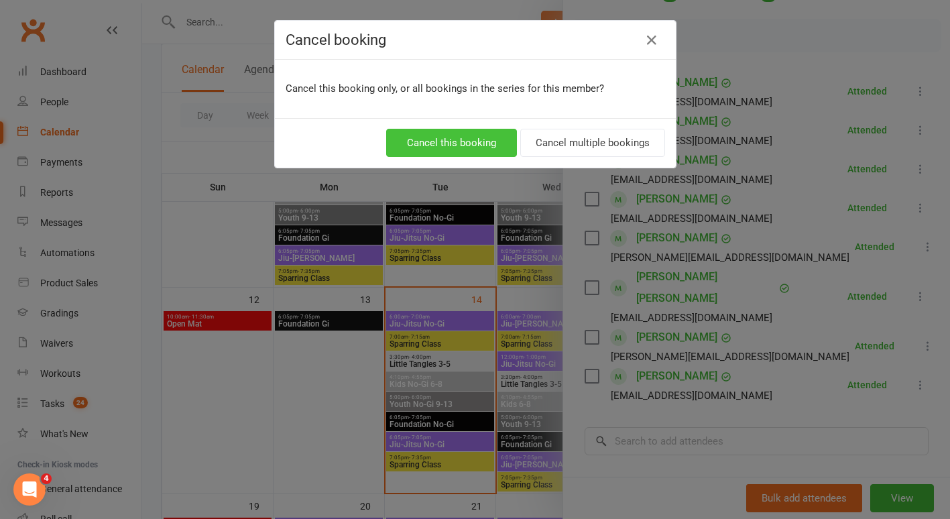
click at [457, 145] on button "Cancel this booking" at bounding box center [451, 143] width 131 height 28
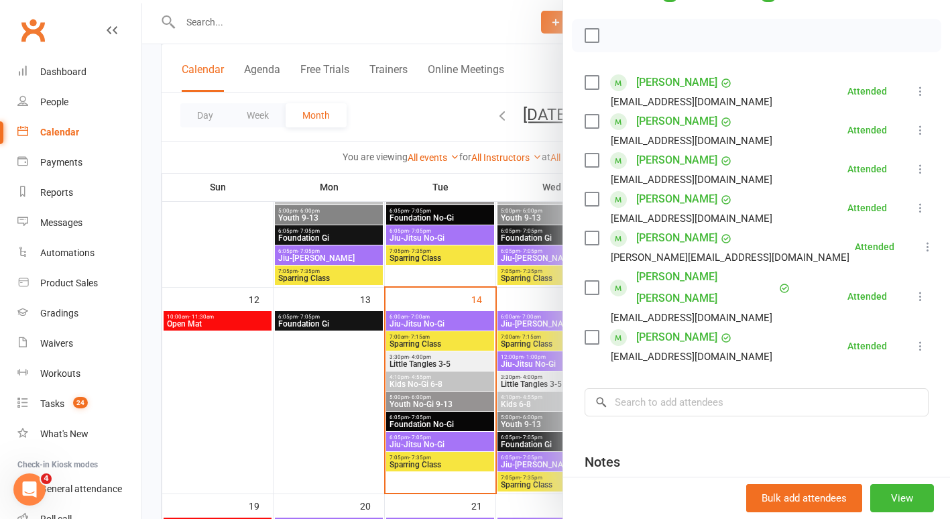
click at [428, 442] on div at bounding box center [546, 259] width 808 height 519
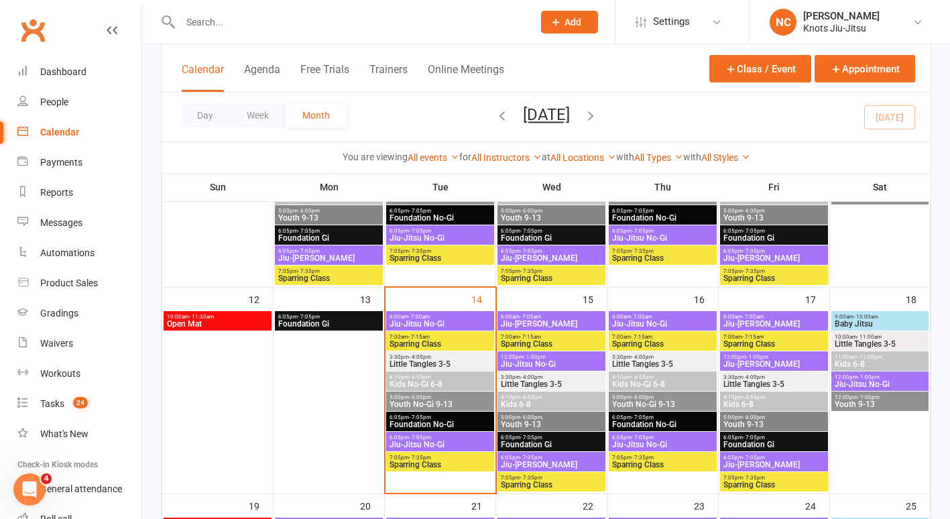
click at [428, 442] on span "Jiu-Jitsu No-Gi" at bounding box center [440, 444] width 103 height 8
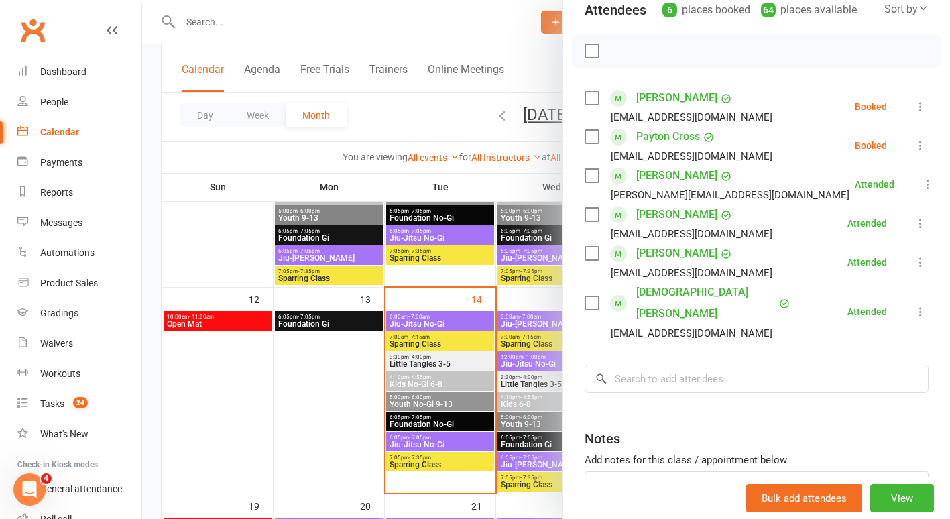
scroll to position [184, 0]
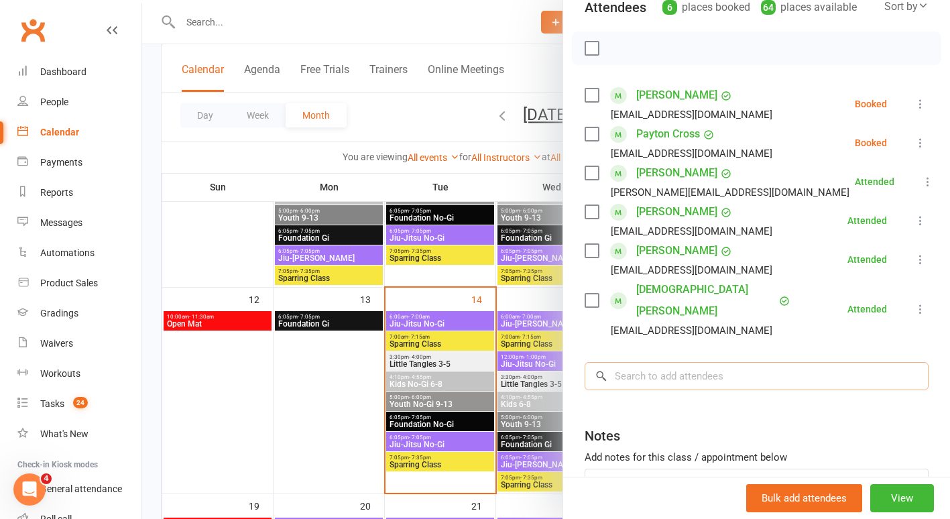
click at [676, 362] on input "search" at bounding box center [756, 376] width 344 height 28
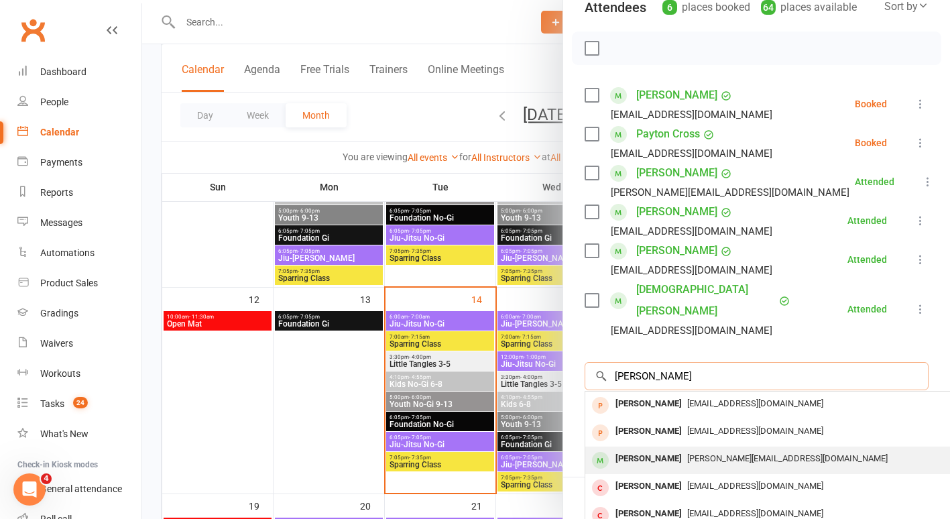
type input "[PERSON_NAME]"
click at [643, 449] on div "[PERSON_NAME]" at bounding box center [648, 458] width 77 height 19
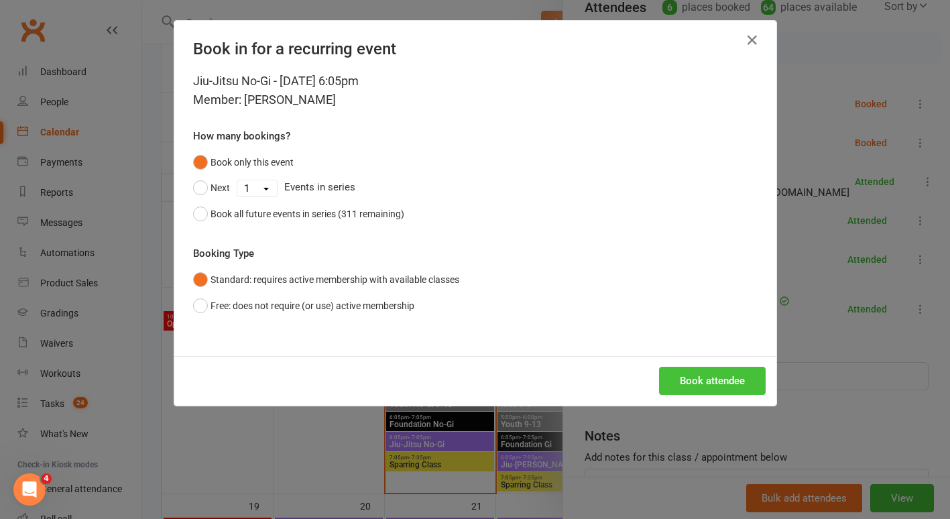
click at [706, 379] on button "Book attendee" at bounding box center [712, 381] width 107 height 28
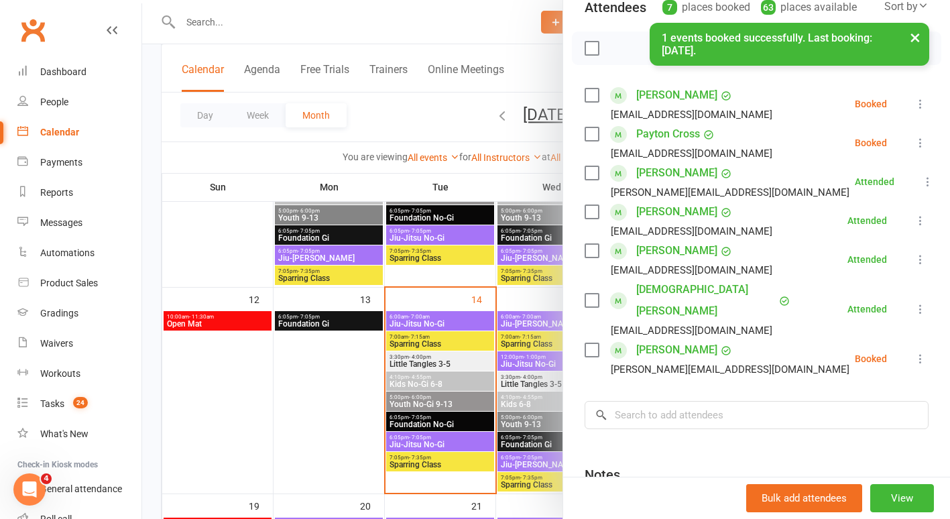
click at [913, 352] on icon at bounding box center [919, 358] width 13 height 13
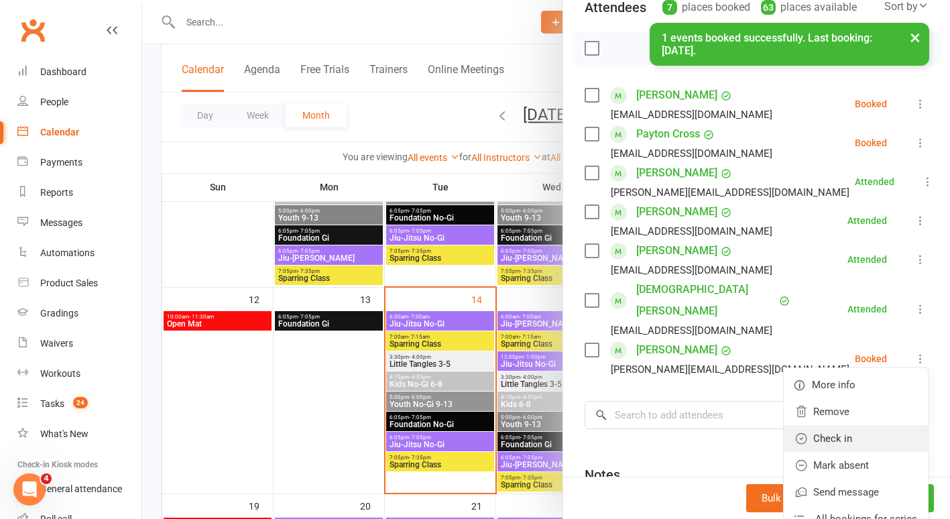
click at [833, 425] on link "Check in" at bounding box center [855, 438] width 144 height 27
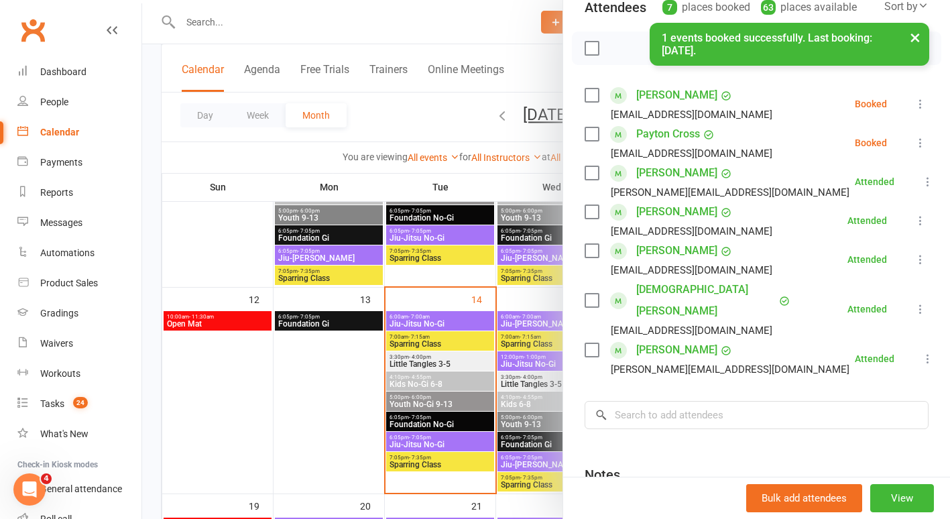
click at [432, 361] on div at bounding box center [546, 259] width 808 height 519
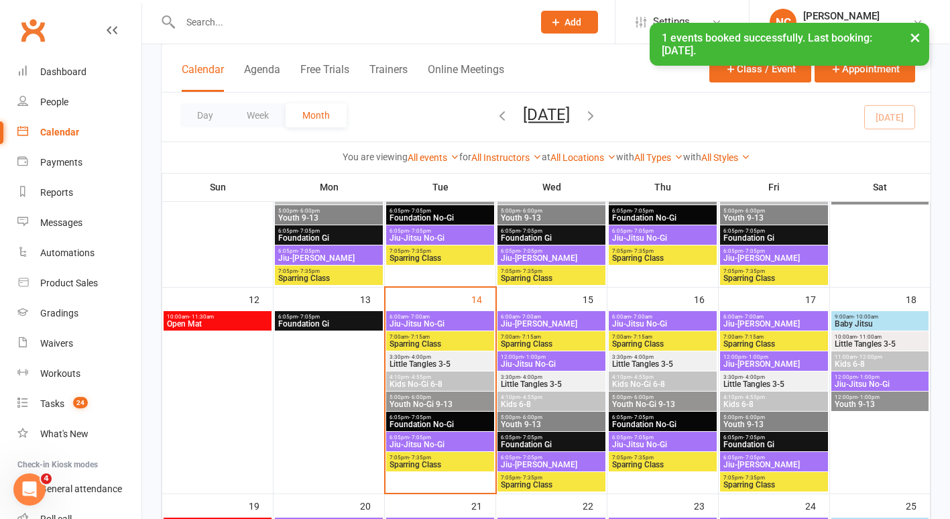
click at [432, 361] on span "Little Tangles 3-5" at bounding box center [440, 364] width 103 height 8
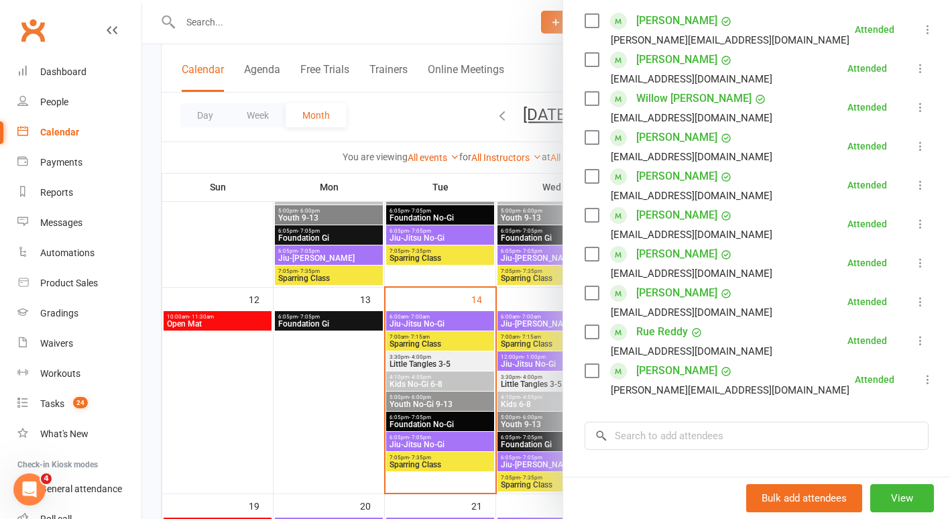
scroll to position [257, 0]
click at [299, 408] on div at bounding box center [546, 259] width 808 height 519
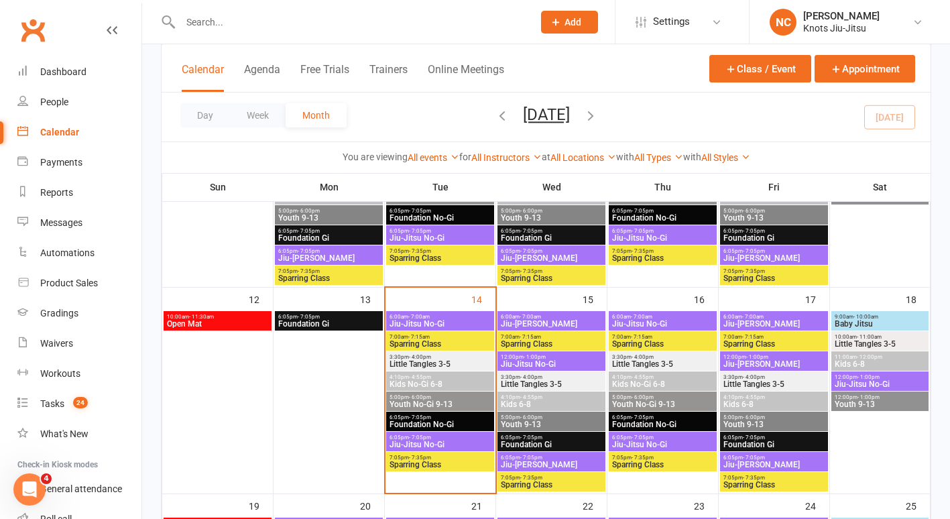
click at [432, 400] on span "Youth No-Gi 9-13" at bounding box center [440, 404] width 103 height 8
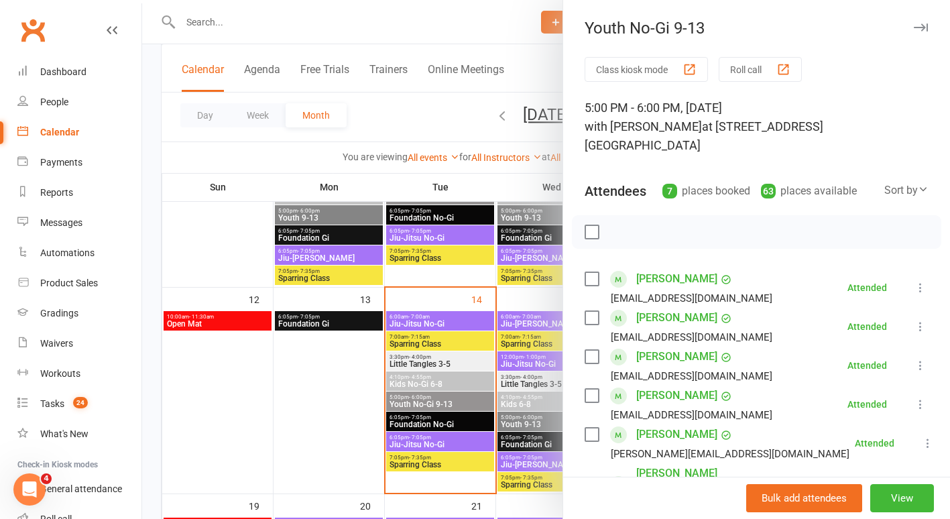
click at [434, 431] on div at bounding box center [546, 259] width 808 height 519
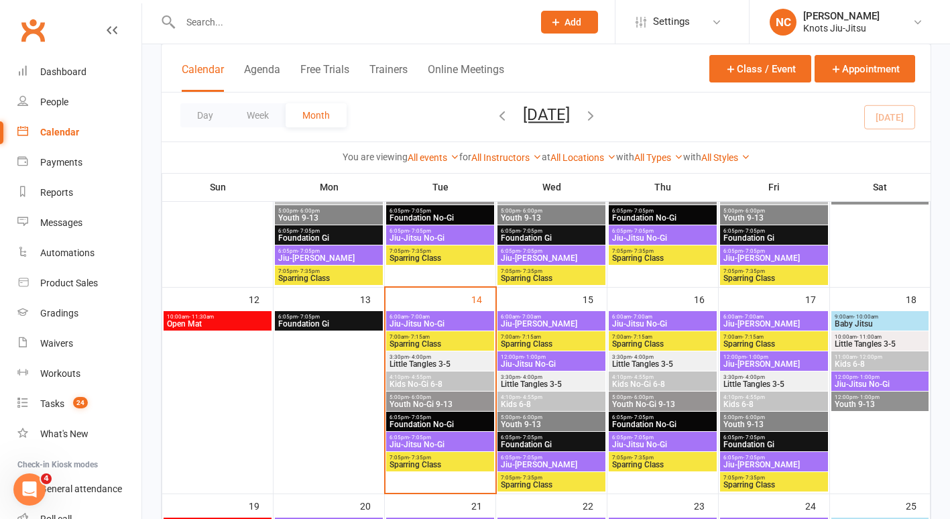
click at [439, 421] on span "Foundation No-Gi" at bounding box center [440, 424] width 103 height 8
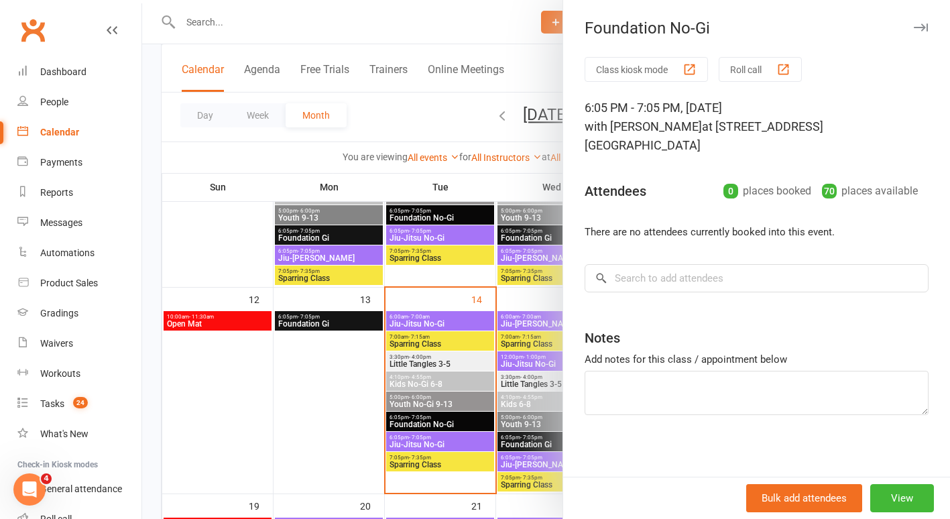
click at [434, 439] on div at bounding box center [546, 259] width 808 height 519
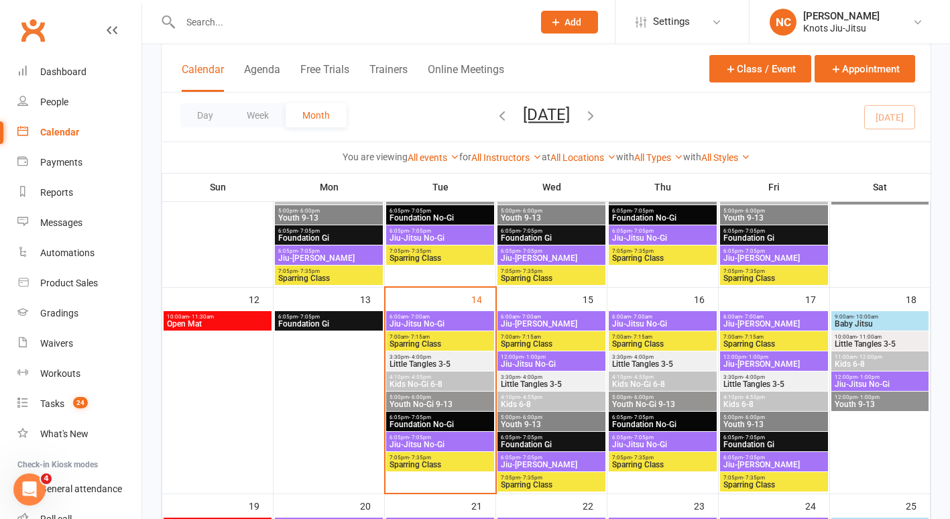
click at [435, 441] on span "Jiu-Jitsu No-Gi" at bounding box center [440, 444] width 103 height 8
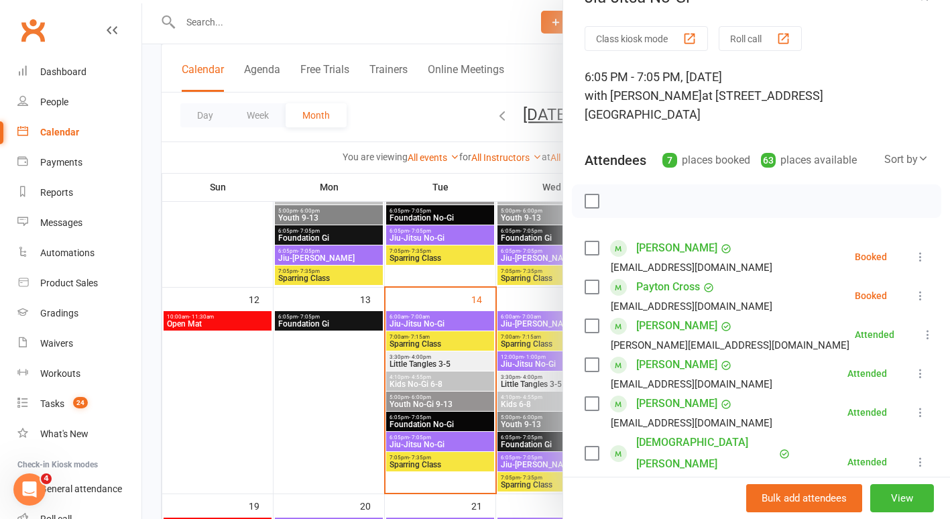
scroll to position [30, 0]
click at [66, 403] on link "Tasks 24" at bounding box center [79, 404] width 124 height 30
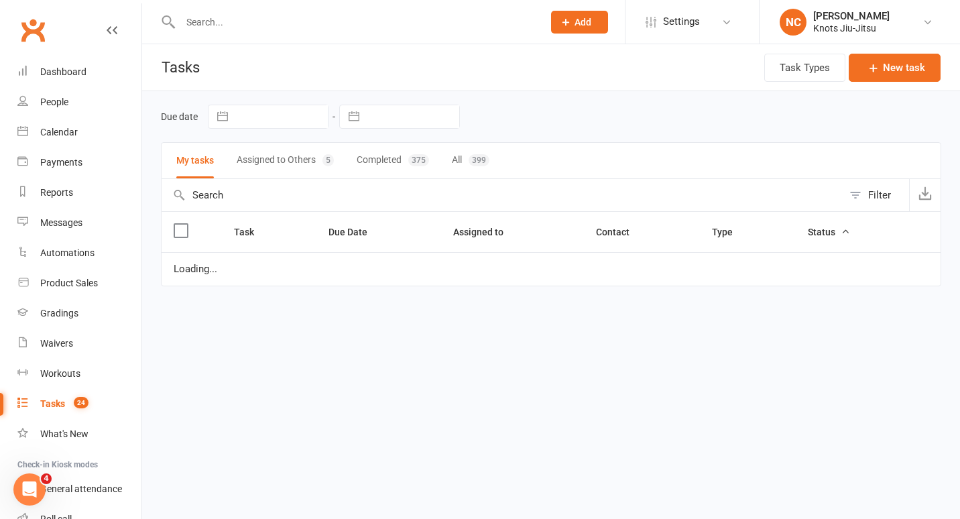
select select "started"
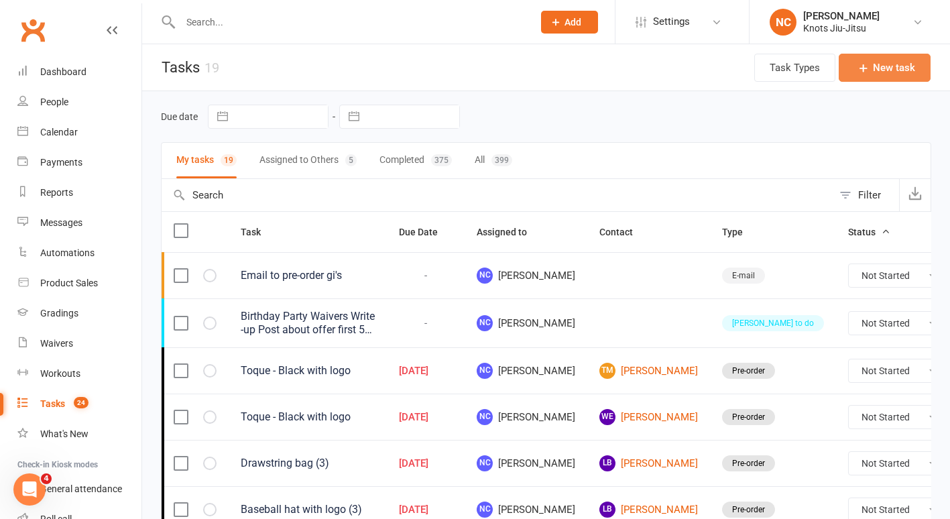
click at [889, 65] on button "New task" at bounding box center [884, 68] width 92 height 28
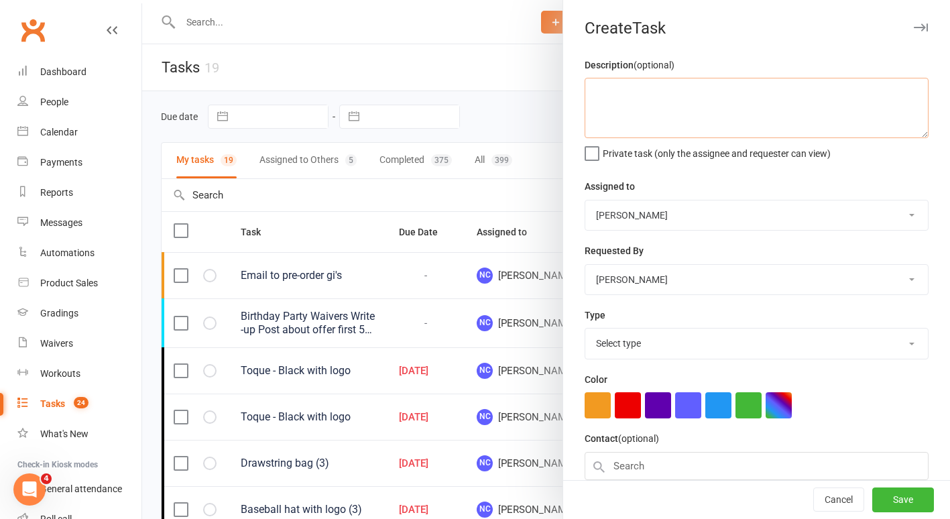
click at [810, 121] on textarea at bounding box center [756, 108] width 344 height 60
type textarea "C"
type textarea "O"
type textarea "Christmas"
